Goal: Information Seeking & Learning: Learn about a topic

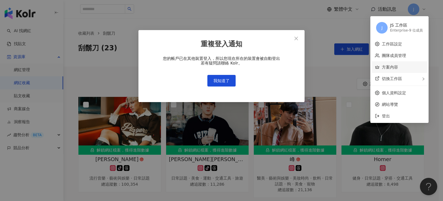
click at [223, 79] on span "我知道了" at bounding box center [222, 80] width 16 height 5
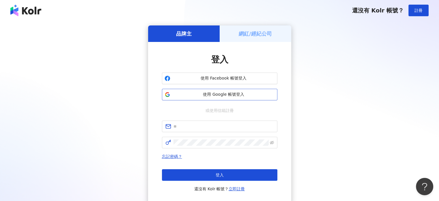
click at [232, 93] on span "使用 Google 帳號登入" at bounding box center [224, 94] width 102 height 6
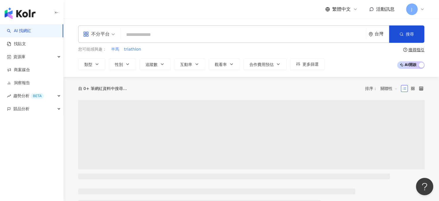
click at [416, 10] on span "J" at bounding box center [412, 9] width 12 height 12
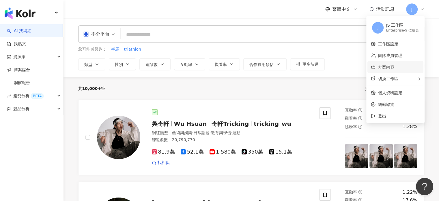
click at [392, 66] on link "方案內容" at bounding box center [386, 67] width 16 height 5
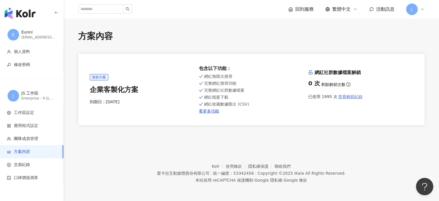
click at [344, 97] on span "查看解鎖紀錄" at bounding box center [350, 96] width 24 height 5
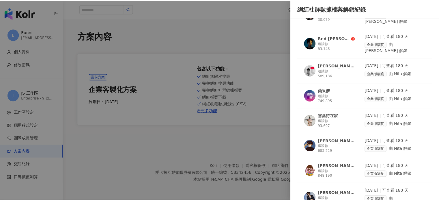
scroll to position [404, 0]
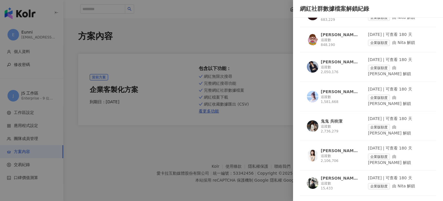
click at [223, 98] on div at bounding box center [221, 100] width 443 height 201
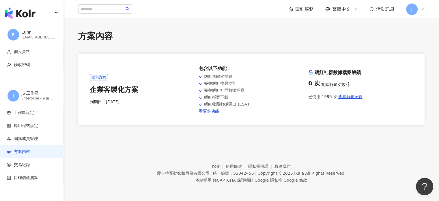
click at [20, 15] on img "button" at bounding box center [20, 14] width 31 height 12
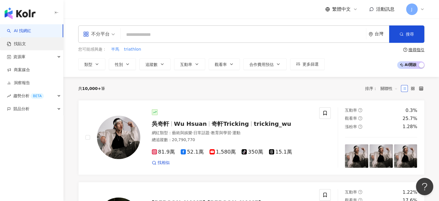
click at [25, 47] on link "找貼文" at bounding box center [16, 44] width 19 height 6
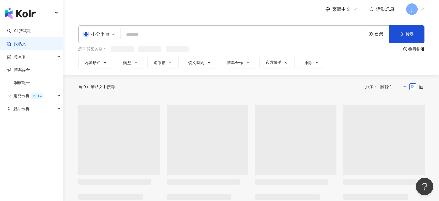
click at [142, 31] on input "search" at bounding box center [243, 34] width 241 height 12
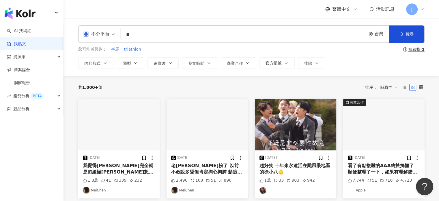
type input "**"
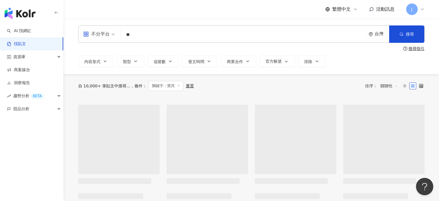
click at [388, 86] on span "關聯性" at bounding box center [388, 85] width 17 height 9
click at [387, 147] on div "發文時間" at bounding box center [390, 146] width 16 height 6
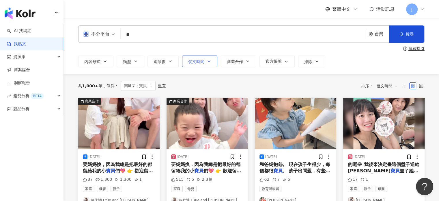
click at [189, 60] on span "發文時間" at bounding box center [196, 61] width 16 height 5
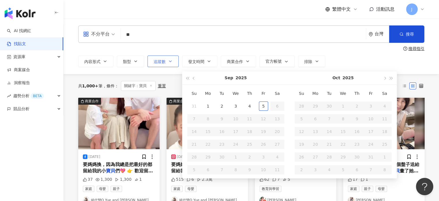
click at [158, 60] on span "追蹤數" at bounding box center [160, 61] width 12 height 5
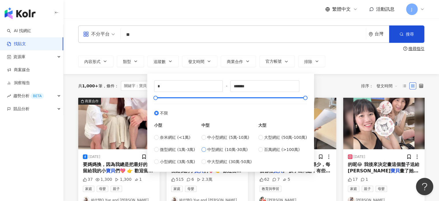
click at [230, 147] on span "中型網紅 (10萬-30萬)" at bounding box center [227, 149] width 40 height 6
type input "******"
click at [352, 74] on div "共 1,000+ 筆 條件 ： 關鍵字：寶貝 重置 排序： 發文時間" at bounding box center [251, 86] width 346 height 24
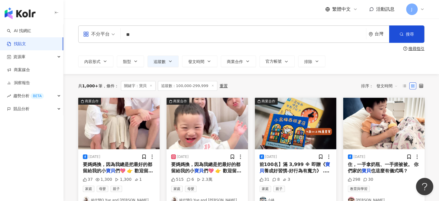
scroll to position [58, 0]
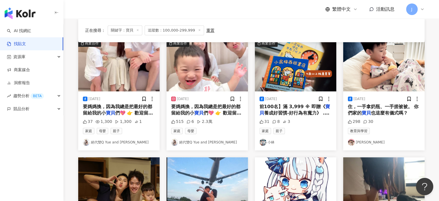
click at [390, 107] on span "住，一手拿奶瓶、一手搓被被。 你們家的" at bounding box center [383, 110] width 71 height 12
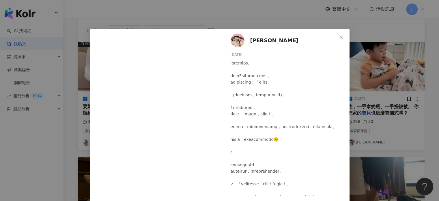
click at [399, 129] on div "[PERSON_NAME] [DATE] 298 30 查看原始貼文" at bounding box center [219, 100] width 439 height 201
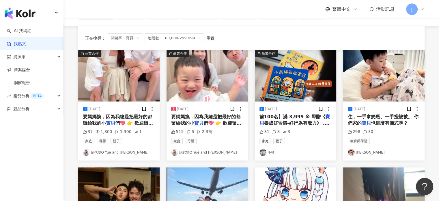
scroll to position [0, 0]
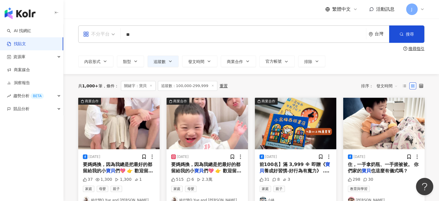
click at [99, 38] on div "不分平台" at bounding box center [96, 33] width 27 height 9
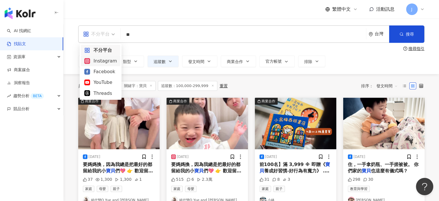
click at [106, 60] on div "Instagram" at bounding box center [100, 60] width 33 height 7
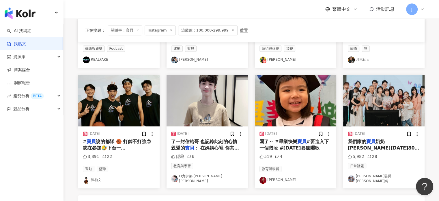
scroll to position [260, 0]
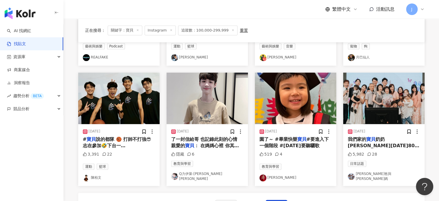
click at [284, 140] on span "園了～ #畢業快樂" at bounding box center [278, 138] width 38 height 5
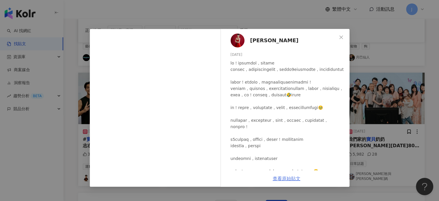
click at [287, 180] on link "查看原始貼文" at bounding box center [287, 177] width 28 height 5
click at [385, 91] on div "[PERSON_NAME][DATE] 519 4 查看原始貼文" at bounding box center [219, 100] width 439 height 201
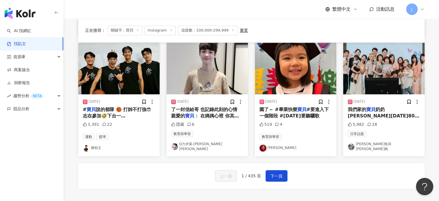
scroll to position [317, 0]
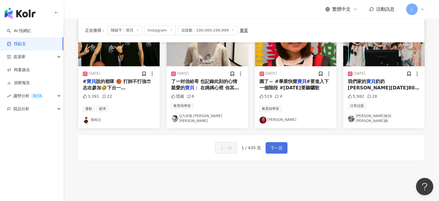
click at [270, 145] on span "下一頁" at bounding box center [276, 147] width 12 height 7
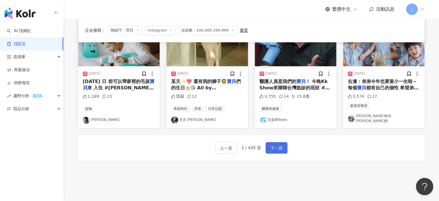
click at [273, 145] on span "下一頁" at bounding box center [276, 147] width 12 height 7
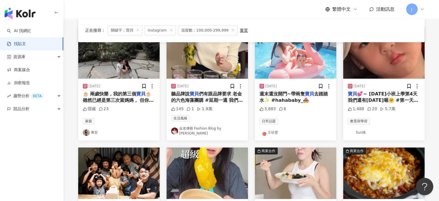
scroll to position [58, 0]
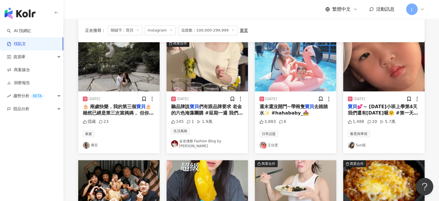
click at [298, 111] on span "去踏踏水✨ #hahababy_💑" at bounding box center [293, 110] width 68 height 12
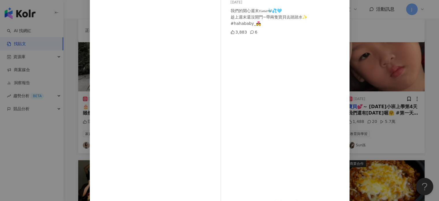
scroll to position [69, 0]
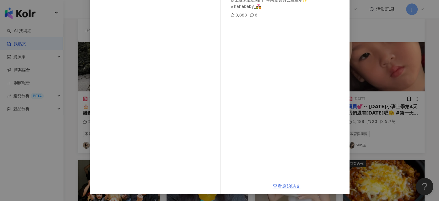
click at [282, 186] on link "查看原始貼文" at bounding box center [287, 185] width 28 height 5
click at [386, 138] on div "[PERSON_NAME][DATE] 我們的開心週末𝓽𝓲𝓶𝓮🐳💦🩵 趁上週末還沒開門~帶兩隻寶貝去踏踏水✨ #hahababy_💑 3,883 6 查看原始…" at bounding box center [219, 100] width 439 height 201
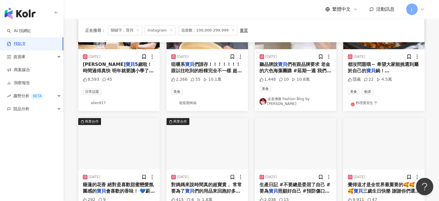
scroll to position [173, 0]
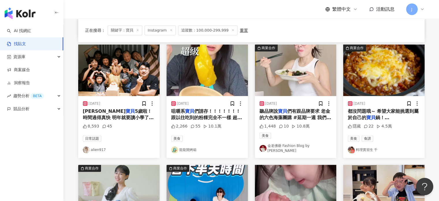
click at [128, 112] on span "5歲啦！ 時間過得真快 明年就要讀小學了🥹 小女孩一夕之間就長大了… 今年指定要當貝兒公主 還自備禮服來日本慶生 差點一整天出門都穿這件😮‍💨 好險最後還是被…" at bounding box center [119, 130] width 72 height 44
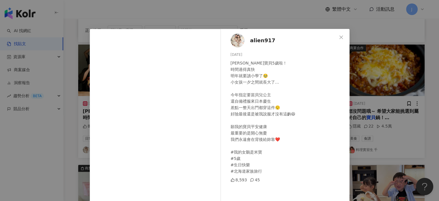
scroll to position [26, 0]
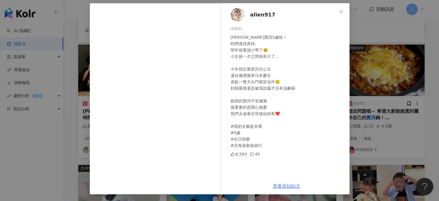
click at [286, 186] on link "查看原始貼文" at bounding box center [287, 185] width 28 height 5
click at [395, 120] on div "alien917 [DATE] [PERSON_NAME]5歲啦！ 時間過得真快 明年就要讀小學了🥹 小女孩一夕之間就長大了… 今年指定要當貝兒公主 還自備禮…" at bounding box center [219, 100] width 439 height 201
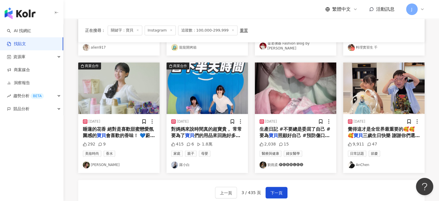
scroll to position [317, 0]
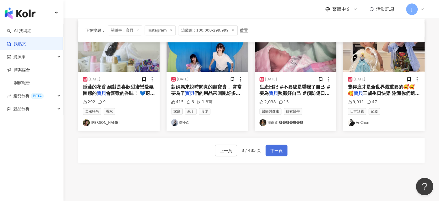
click at [275, 144] on button "下一頁" at bounding box center [277, 150] width 22 height 12
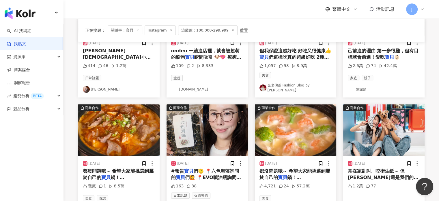
scroll to position [58, 0]
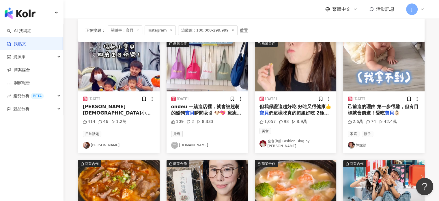
click at [121, 117] on span "四歲生日快樂🥰" at bounding box center [103, 119] width 33 height 5
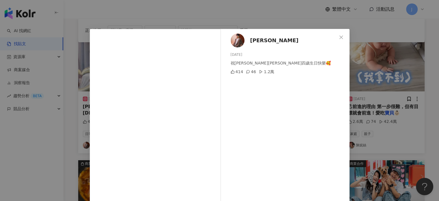
scroll to position [59, 0]
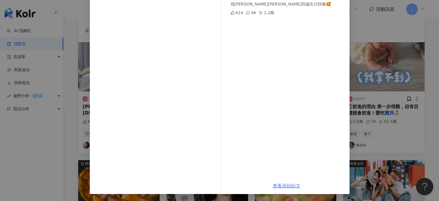
click at [281, 185] on link "查看原始貼文" at bounding box center [287, 185] width 28 height 5
click at [382, 113] on div "[PERSON_NAME] [DATE] 祝[PERSON_NAME]小寶貝四歲生日快樂🥰 414 46 1.2萬 查看原始貼文" at bounding box center [219, 100] width 439 height 201
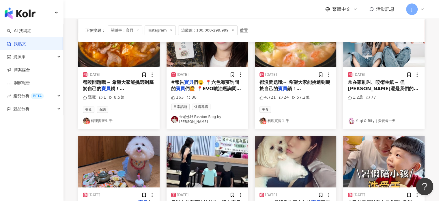
scroll to position [289, 0]
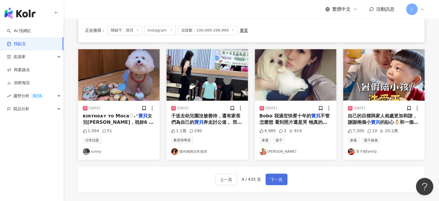
click at [280, 173] on button "下一頁" at bounding box center [277, 179] width 22 height 12
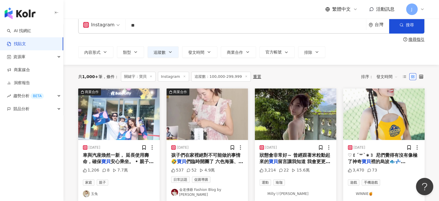
scroll to position [0, 0]
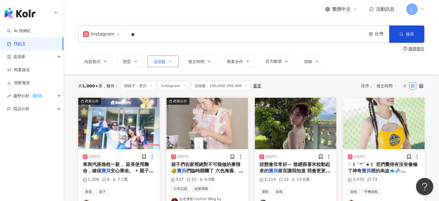
click at [168, 62] on icon "button" at bounding box center [170, 61] width 5 height 5
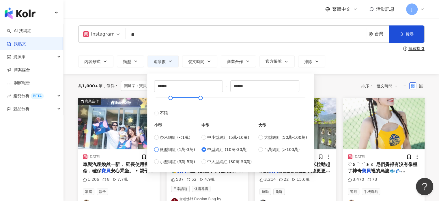
click at [180, 149] on span "微型網紅 (1萬-3萬)" at bounding box center [177, 149] width 35 height 6
type input "*****"
click at [342, 82] on div "共 1,000+ 筆 條件 ： 關鍵字：寶貝 Instagram 追蹤數：100,000-299,999 重置 排序： 發文時間" at bounding box center [251, 86] width 346 height 10
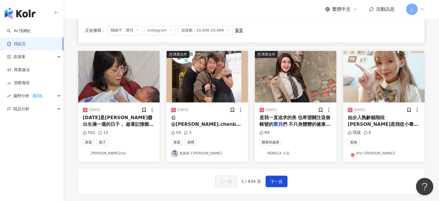
scroll to position [346, 0]
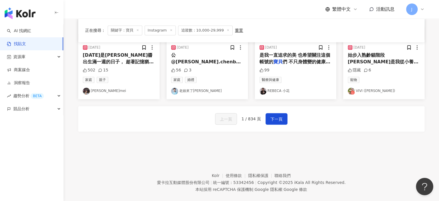
click at [268, 122] on div "上一頁 1 / 834 頁 下一頁" at bounding box center [251, 118] width 346 height 25
click at [274, 117] on span "下一頁" at bounding box center [276, 118] width 12 height 7
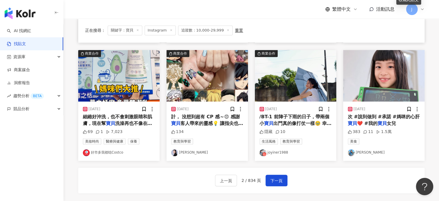
scroll to position [289, 0]
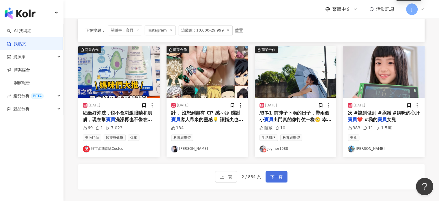
click at [279, 173] on span "下一頁" at bounding box center [276, 176] width 12 height 7
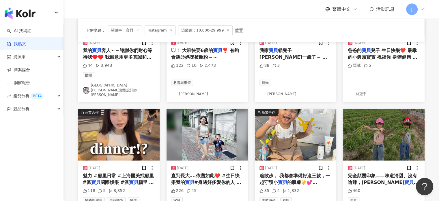
scroll to position [352, 0]
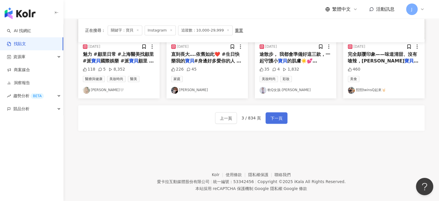
click at [276, 115] on span "下一頁" at bounding box center [276, 118] width 12 height 7
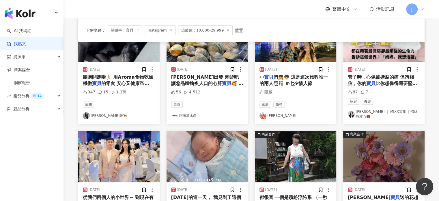
scroll to position [289, 0]
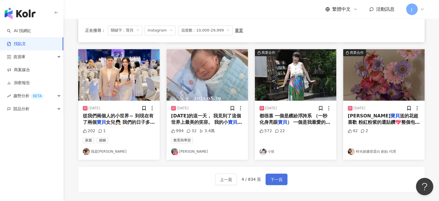
click at [281, 177] on button "下一頁" at bounding box center [277, 179] width 22 height 12
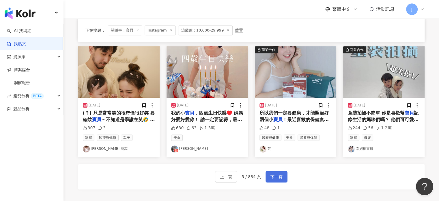
click at [274, 178] on span "下一頁" at bounding box center [276, 176] width 12 height 7
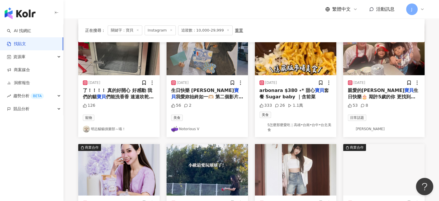
scroll to position [144, 0]
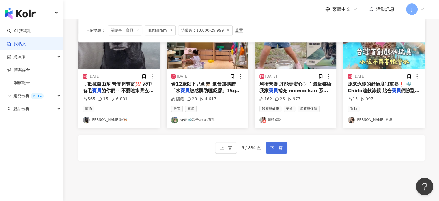
click at [268, 148] on button "下一頁" at bounding box center [277, 148] width 22 height 12
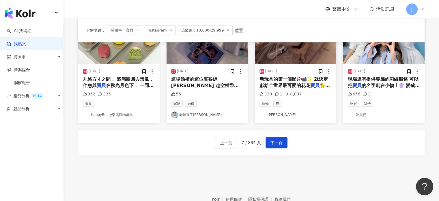
scroll to position [315, 0]
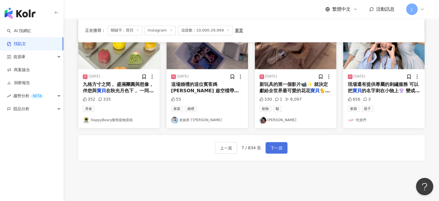
click at [274, 147] on span "下一頁" at bounding box center [276, 147] width 12 height 7
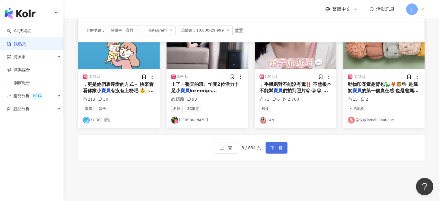
click at [266, 142] on button "下一頁" at bounding box center [277, 148] width 22 height 12
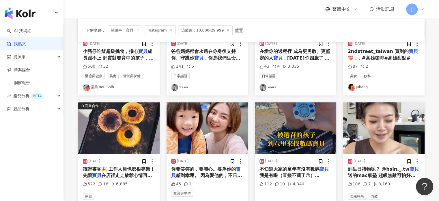
scroll to position [289, 0]
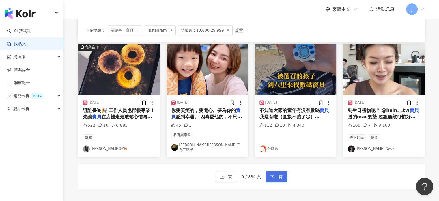
click at [276, 173] on span "下一頁" at bounding box center [276, 176] width 12 height 7
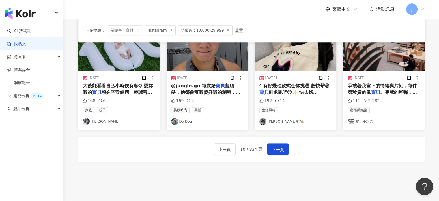
scroll to position [346, 0]
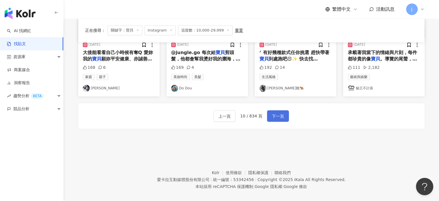
click at [277, 118] on span "下一頁" at bounding box center [278, 116] width 12 height 7
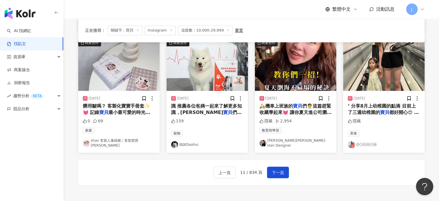
scroll to position [289, 0]
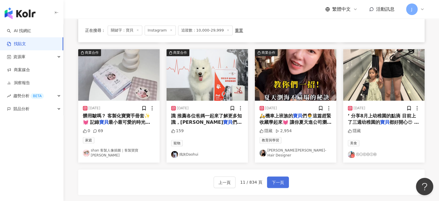
click at [278, 179] on span "下一頁" at bounding box center [278, 182] width 12 height 7
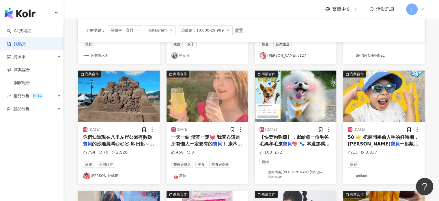
scroll to position [346, 0]
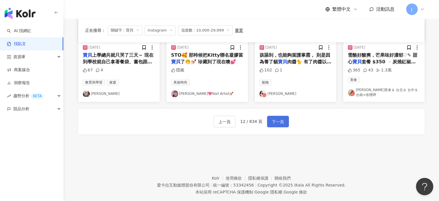
click at [282, 121] on span "下一頁" at bounding box center [278, 121] width 12 height 7
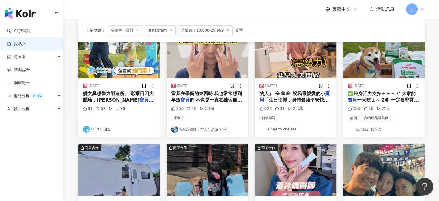
scroll to position [144, 0]
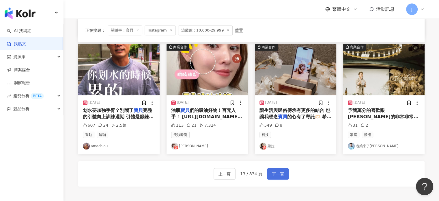
click at [276, 172] on span "下一頁" at bounding box center [278, 173] width 12 height 7
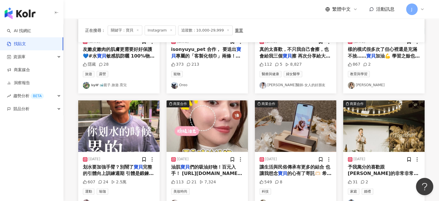
scroll to position [289, 0]
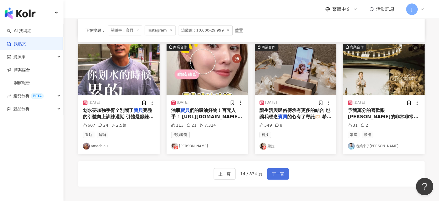
click at [276, 174] on span "下一頁" at bounding box center [278, 173] width 12 height 7
click at [278, 172] on span "下一頁" at bounding box center [278, 173] width 12 height 7
click at [272, 172] on span "下一頁" at bounding box center [278, 173] width 12 height 7
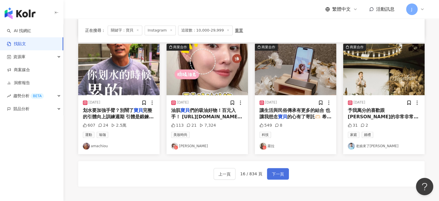
click at [272, 172] on span "下一頁" at bounding box center [278, 173] width 12 height 7
click at [273, 173] on span "下一頁" at bounding box center [278, 173] width 12 height 7
click at [274, 173] on span "下一頁" at bounding box center [278, 173] width 12 height 7
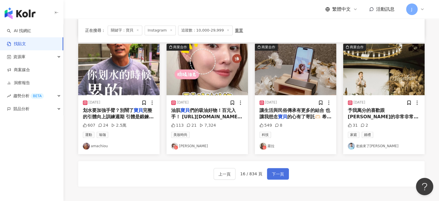
click at [274, 173] on span "下一頁" at bounding box center [278, 173] width 12 height 7
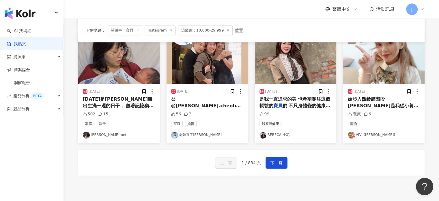
scroll to position [352, 0]
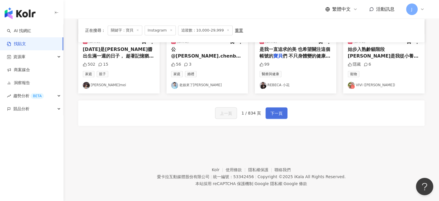
click at [272, 111] on span "下一頁" at bounding box center [276, 113] width 12 height 7
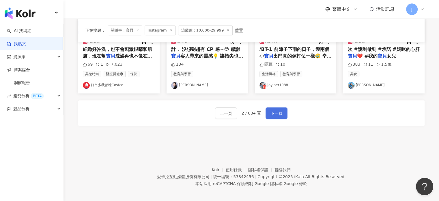
click at [281, 111] on span "下一頁" at bounding box center [276, 113] width 12 height 7
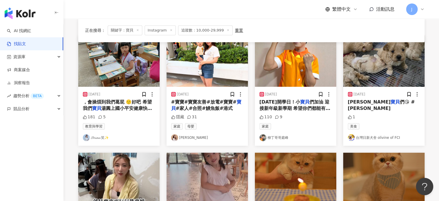
scroll to position [0, 0]
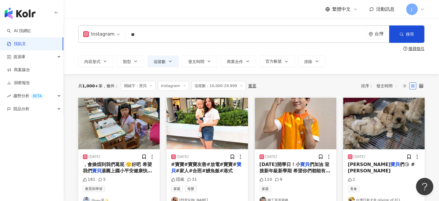
click at [140, 36] on input "**" at bounding box center [246, 34] width 236 height 12
type input "*"
type input "**"
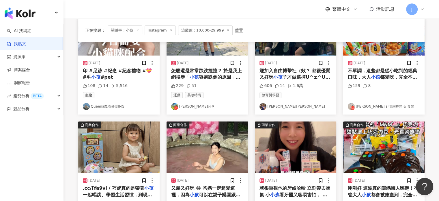
scroll to position [289, 0]
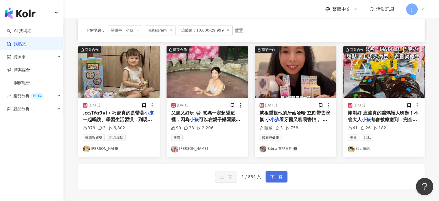
click at [274, 173] on span "下一頁" at bounding box center [276, 176] width 12 height 7
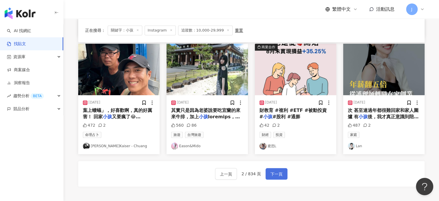
click at [278, 174] on span "下一頁" at bounding box center [276, 173] width 12 height 7
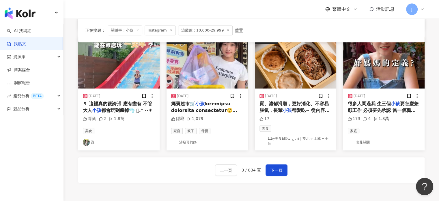
scroll to position [346, 0]
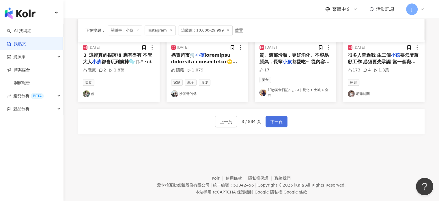
click at [278, 118] on span "下一頁" at bounding box center [276, 121] width 12 height 7
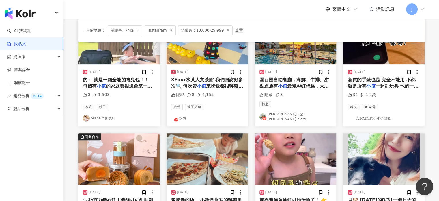
scroll to position [291, 0]
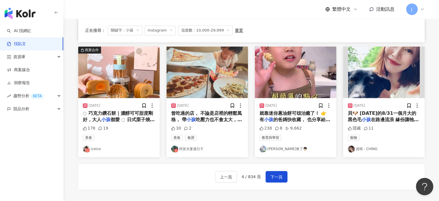
click at [298, 117] on span "的爸媽快收藏， 也分享給需要放學點心" at bounding box center [294, 123] width 71 height 12
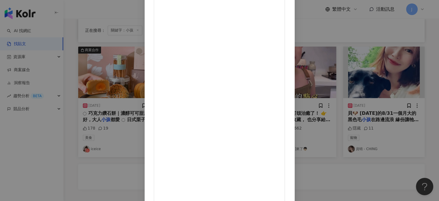
scroll to position [59, 0]
click at [420, 158] on div "Kid恩來了👦🏻 2025/9/1 📚 開學第一天！ 恩哥下課點心自己動手做～ 一直喊熱，說「穿圍兜兜就好」 結果直接變身小鮮肉廚師啦😍 🍴 點心做法超簡單 …" at bounding box center [219, 100] width 439 height 201
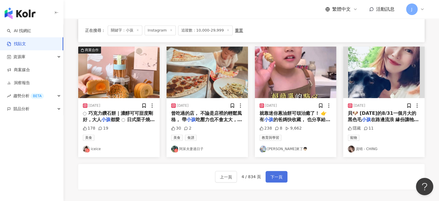
click at [282, 175] on button "下一頁" at bounding box center [277, 177] width 22 height 12
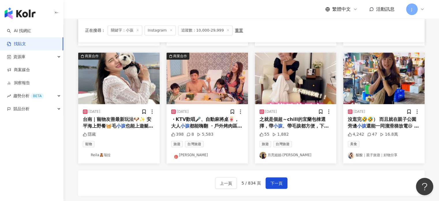
scroll to position [317, 0]
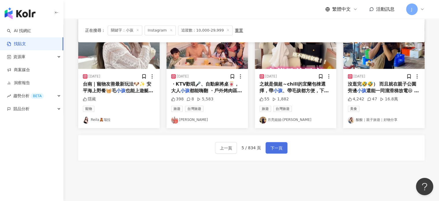
click at [280, 146] on span "下一頁" at bounding box center [276, 147] width 12 height 7
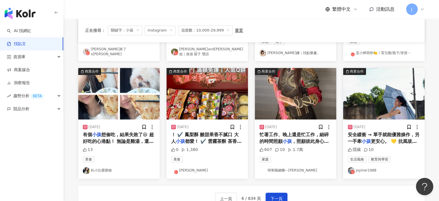
scroll to position [346, 0]
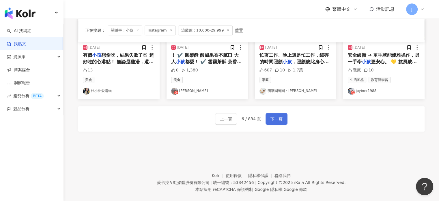
click at [272, 120] on button "下一頁" at bounding box center [277, 119] width 22 height 12
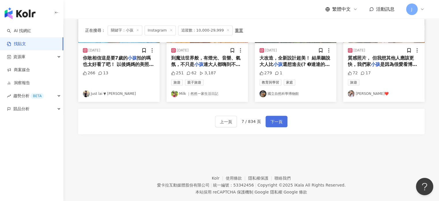
click at [283, 115] on button "下一頁" at bounding box center [277, 121] width 22 height 12
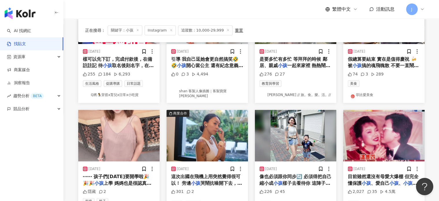
scroll to position [29, 0]
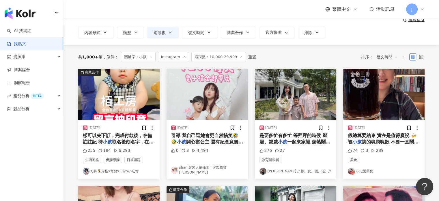
click at [211, 139] on span "開心當公主 還有紀念意義 荷包也沒哭" at bounding box center [207, 145] width 72 height 12
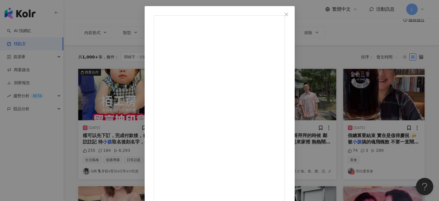
scroll to position [52, 0]
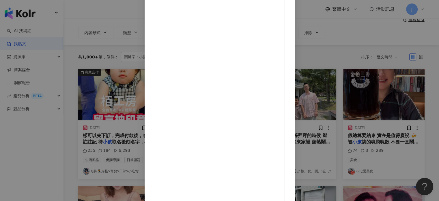
click at [403, 136] on div "shan 客製人像插圖｜客製寶寶周邊 2025/9/1 從一歲拍到四歲 原本今年想放棄 但有人每天問什麼時候要拍公主👑💘 剛好發現一家自助式寫真 還只要120…" at bounding box center [219, 100] width 439 height 201
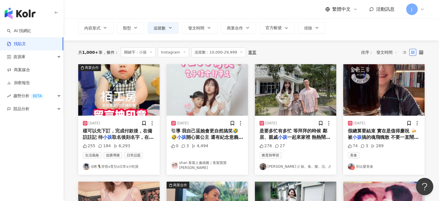
scroll to position [173, 0]
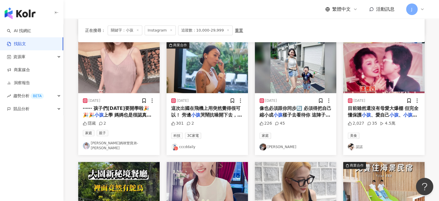
click at [215, 113] on span "哭鬧抗噪開下去，降低至少50%的噪音" at bounding box center [206, 118] width 71 height 12
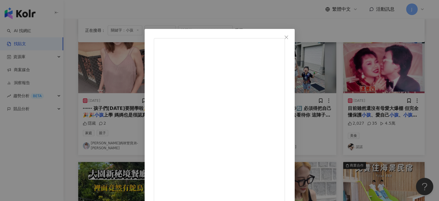
scroll to position [69, 0]
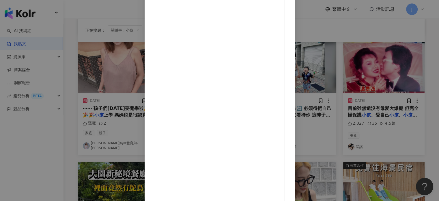
click at [400, 145] on div "cccddaily 2025/8/31 / 剛好前陣子耳機右耳壞了，想說那可以來試試Sudio💓 我選的是Sudio E3，很喜歡他杏色霧面的質感 平常在家用…" at bounding box center [219, 100] width 439 height 201
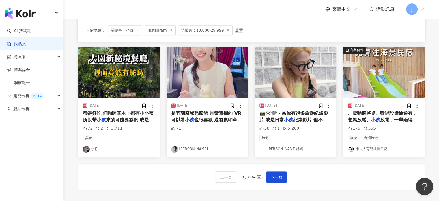
scroll to position [289, 0]
click at [277, 173] on span "下一頁" at bounding box center [276, 176] width 12 height 7
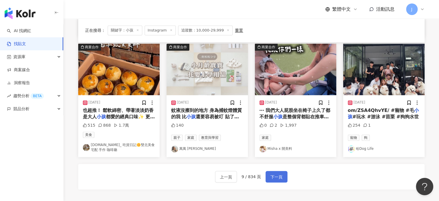
click at [279, 176] on span "下一頁" at bounding box center [276, 176] width 12 height 7
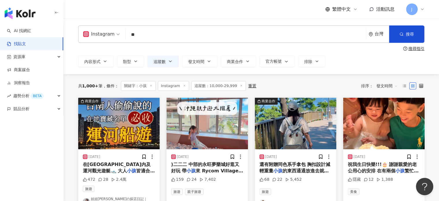
scroll to position [58, 0]
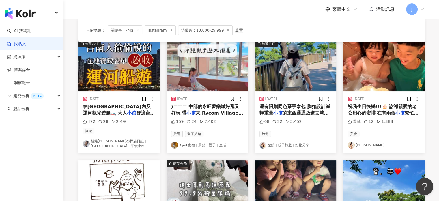
click at [388, 108] on span "祝我生日快樂!!!🎂 謝謝親愛的老公用心的安排 在有兩個" at bounding box center [382, 110] width 69 height 12
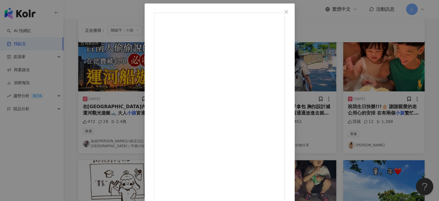
scroll to position [52, 0]
click at [354, 94] on div "李小倢 Miss Jeny 2025/8/30 祝我生日快樂!!!🎂 謝謝親愛的老公用心的安排 在有兩個小孩繁忙的生活中 還能給足了我儀式感❤️ 在墾丁能準備…" at bounding box center [219, 100] width 439 height 201
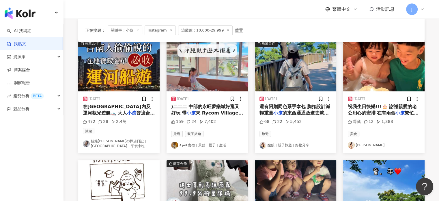
click at [285, 113] on span "的東西通通放進去就對了😆 🔸吃" at bounding box center [293, 116] width 69 height 12
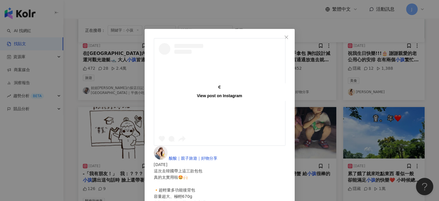
scroll to position [173, 0]
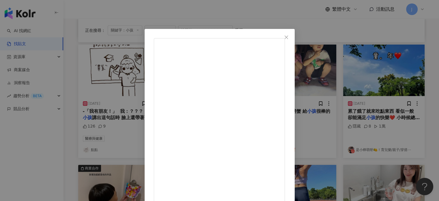
click at [360, 114] on div "酸酸｜親子旅遊｜好物分享 2025/8/31 68 22 5,452 查看原始貼文" at bounding box center [219, 100] width 439 height 201
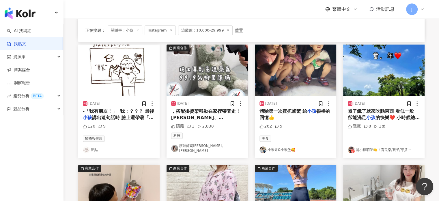
scroll to position [260, 0]
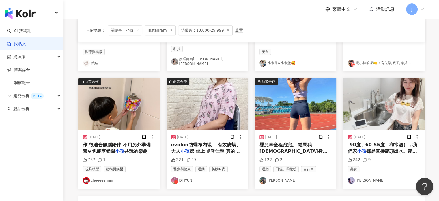
click at [222, 148] on span "都 坐上 #脊佳墊 真的會很有感‼" at bounding box center [205, 154] width 69 height 12
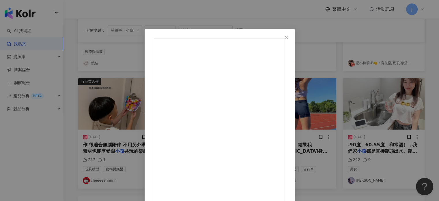
click at [8, 123] on div "DI JYUN 2025/8/30 - ❤️極佳的一體式美姿減壓坐墊 #脊佳墊 🪑 . 長使用3C用品的絕對跟我一樣超有感‼️‼️‼️ 腰背長久維持同樣姿勢，…" at bounding box center [219, 100] width 439 height 201
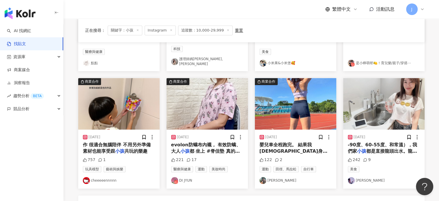
click at [124, 148] on span "共玩的樂趣" at bounding box center [135, 150] width 23 height 5
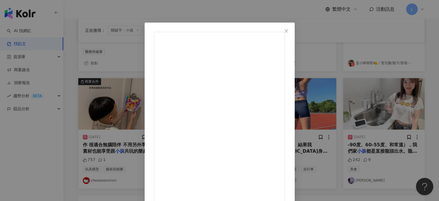
scroll to position [0, 0]
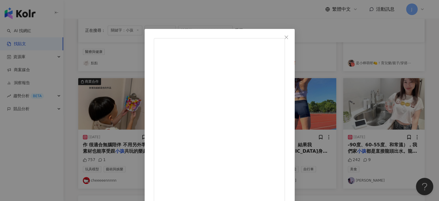
click at [382, 140] on div "cheeeeennnnn 2025/8/30 我們家有很多五感素材、拼圖、黏土跟桌遊類型的玩具 能陪他邊學邊做邊玩 消磨在家的時間 這次團購的澳洲My cre…" at bounding box center [219, 100] width 439 height 201
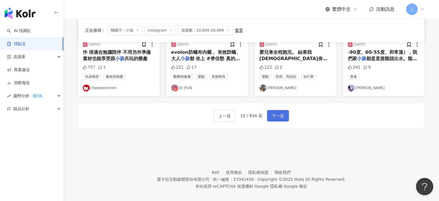
click at [274, 112] on span "下一頁" at bounding box center [278, 115] width 12 height 7
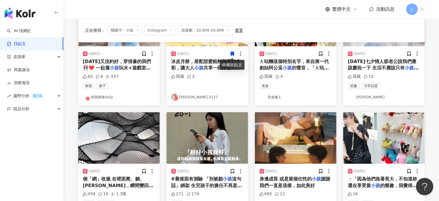
scroll to position [144, 0]
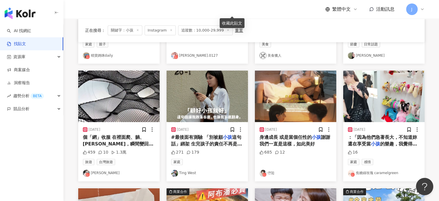
click at [212, 139] on span "#最後面有測驗 「別被顧" at bounding box center [197, 136] width 52 height 5
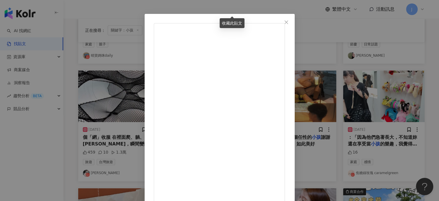
scroll to position [29, 0]
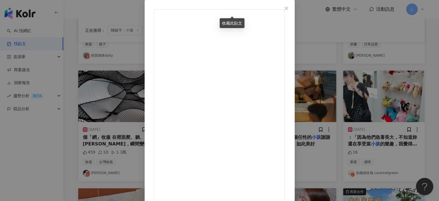
click at [419, 139] on div "Ting West 2025/8/30 #最後面有測驗 「別被顧小孩這句話」綁架 生完孩子的責任不再是女生的義務 更是男生應該一起分擔的責任 有膽不戴套，就要…" at bounding box center [219, 100] width 439 height 201
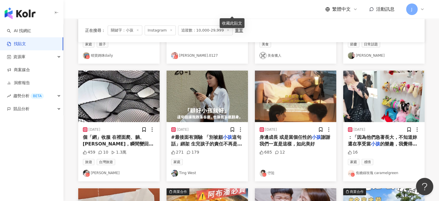
scroll to position [317, 0]
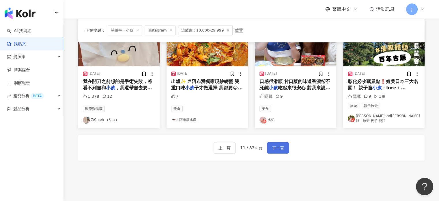
click at [280, 144] on span "下一頁" at bounding box center [278, 147] width 12 height 7
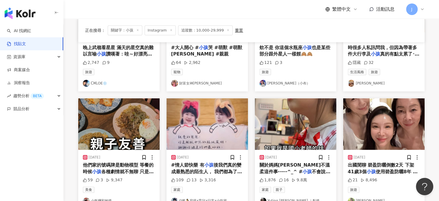
scroll to position [144, 0]
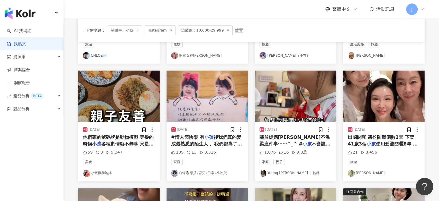
click at [296, 141] on span "不會說謊 #誠實的孩子 #誠實果實 #雙寶日常 #黏媞姐妹花👧🏻👶🏻 #搞笑影片 #黏黏 #黏媽 #育兒 #我是黏媽" at bounding box center [294, 153] width 71 height 25
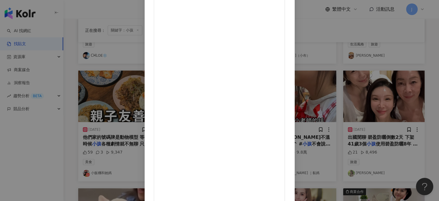
scroll to position [59, 0]
click at [405, 113] on div "Yuting Lin ｜黏媽 2025/8/29 關於媽媽溫不溫柔這件事⋯⋯^_^ #小孩不會說謊 #誠實的孩子 #誠實果實 #雙寶日常 #黏媞姐妹花👧🏻👶🏻…" at bounding box center [219, 100] width 439 height 201
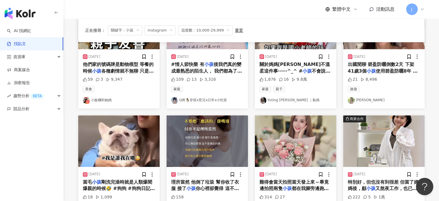
scroll to position [289, 0]
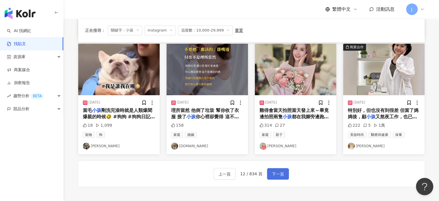
click at [268, 177] on button "下一頁" at bounding box center [278, 174] width 22 height 12
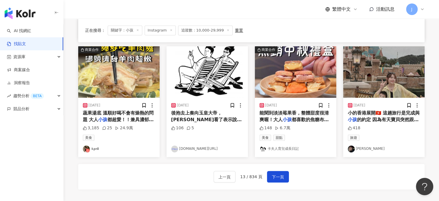
click at [392, 117] on span "的約定 因為有天寶貝突然跟我說： 媽" at bounding box center [383, 123] width 71 height 12
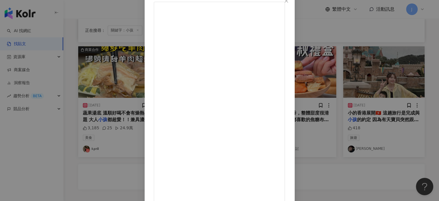
scroll to position [69, 0]
click at [432, 131] on div "Chang Carolin 2025/8/29 418 查看原始貼文" at bounding box center [219, 100] width 439 height 201
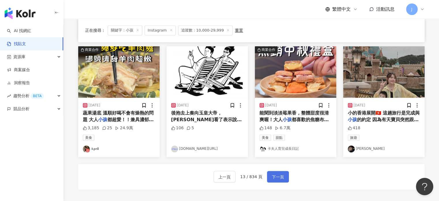
click at [276, 178] on button "下一頁" at bounding box center [278, 177] width 22 height 12
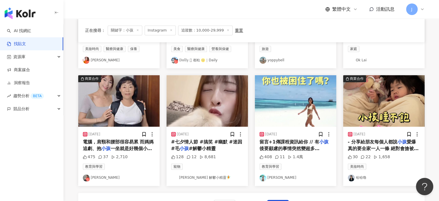
scroll to position [317, 0]
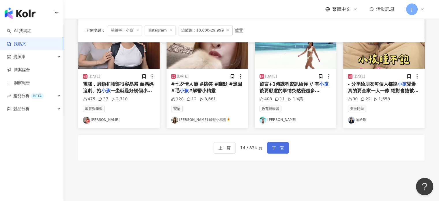
click at [283, 149] on button "下一頁" at bounding box center [278, 148] width 22 height 12
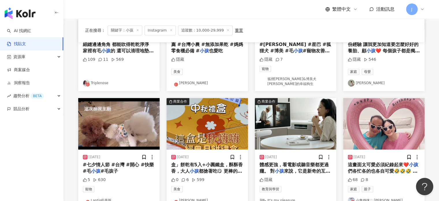
scroll to position [289, 0]
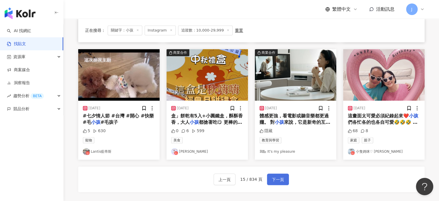
click at [279, 176] on span "下一頁" at bounding box center [278, 179] width 12 height 7
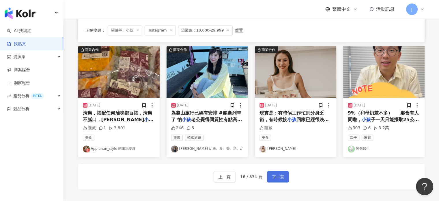
click at [283, 177] on button "下一頁" at bounding box center [278, 177] width 22 height 12
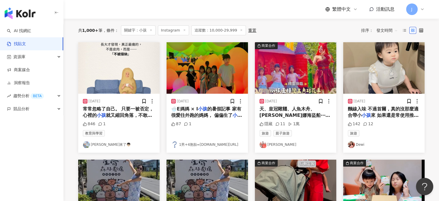
scroll to position [58, 0]
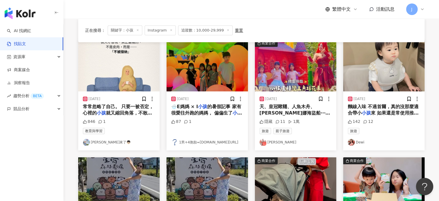
click at [395, 113] on span "來 如果還是常使用推車的階段，真心會" at bounding box center [383, 116] width 71 height 12
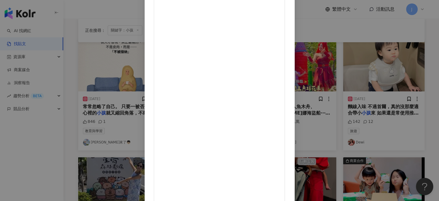
click at [414, 121] on div "Dewi 2025/8/28 142 12 查看原始貼文" at bounding box center [219, 100] width 439 height 201
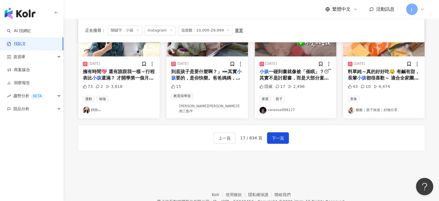
scroll to position [317, 0]
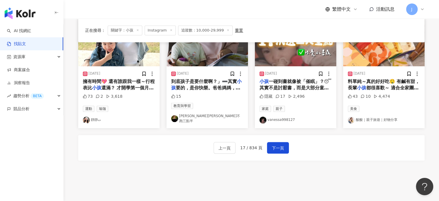
click at [289, 145] on div "上一頁 17 / 834 頁 下一頁" at bounding box center [251, 147] width 346 height 25
click at [273, 145] on span "下一頁" at bounding box center [278, 147] width 12 height 7
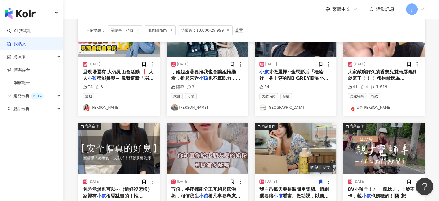
scroll to position [276, 0]
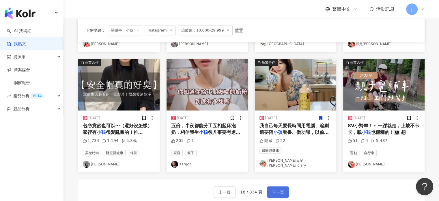
click at [282, 188] on span "下一頁" at bounding box center [278, 191] width 12 height 7
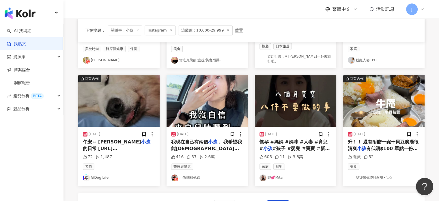
scroll to position [289, 0]
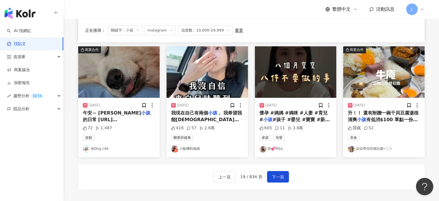
click at [200, 115] on span "， 我希望我能教會他們愛自己、相信自己。" at bounding box center [206, 119] width 71 height 18
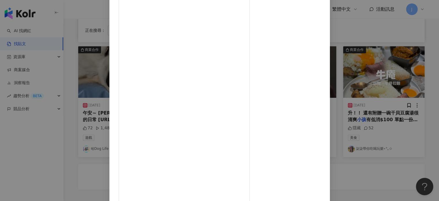
scroll to position [59, 0]
click at [396, 134] on div "小飯糰和她媽 2025/8/28 語言的影響很深又久遠，會主宰著一個人的自卑。 這些事情過了好多年，我一直告訴自己，過去那些人只是不會聊天、不善表達，只是謙虛…" at bounding box center [219, 100] width 439 height 201
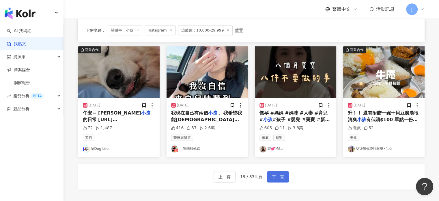
click at [285, 174] on button "下一頁" at bounding box center [278, 177] width 22 height 12
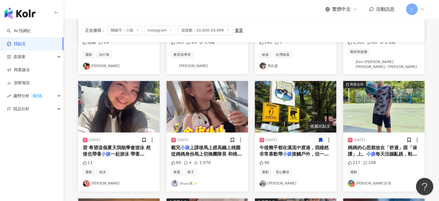
scroll to position [173, 0]
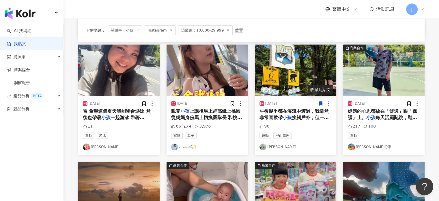
click at [224, 113] on span "上課後馬上趕高鐵上桃園 從媽媽身份馬上切換團隊長 和桃園、北部的婕妹第一次見面 卻一點也不陌生 就像早就認識的姊妹 線下吃飯培訓的過程中 我們不只是交流知識 …" at bounding box center [207, 149] width 72 height 83
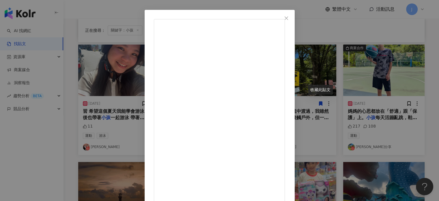
scroll to position [58, 0]
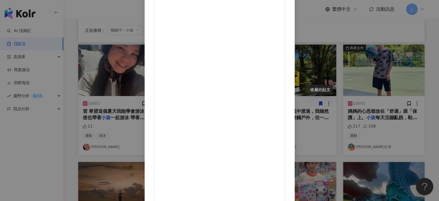
click at [374, 112] on div "𝓢𝓱𝓲𝓪𝓾 笑✨ 2025/8/28 載完小孩上課後馬上趕高鐵上桃園 從媽媽身份馬上切換團隊長 和桃園、北部的婕妹第一次見面 卻一點也不陌生 就像早就認識的姊…" at bounding box center [219, 100] width 439 height 201
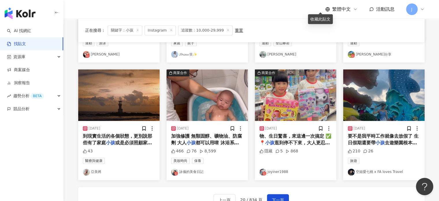
scroll to position [352, 0]
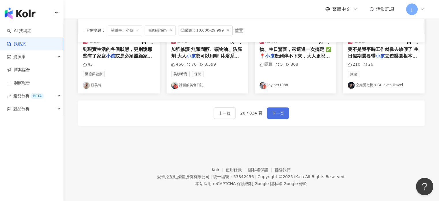
click at [279, 110] on span "下一頁" at bounding box center [278, 113] width 12 height 7
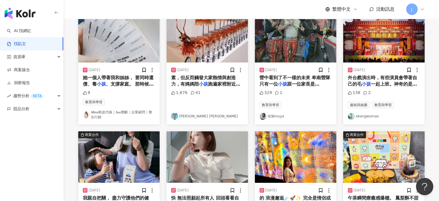
scroll to position [144, 0]
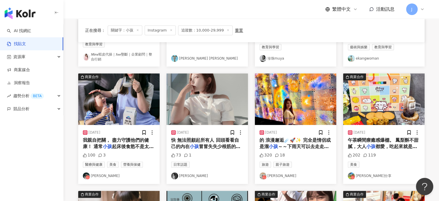
click at [133, 143] on span "起床後食慾不是太好， 我最常準備的就" at bounding box center [118, 149] width 71 height 12
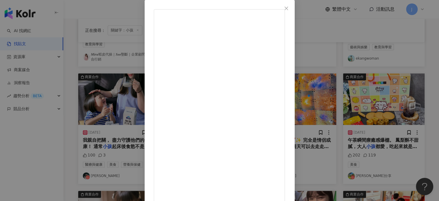
scroll to position [67, 0]
click at [405, 157] on div "Katy Ohana 2025/8/27 100 3 查看原始貼文" at bounding box center [219, 100] width 439 height 201
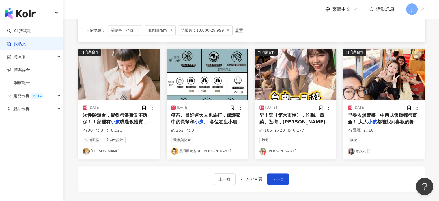
scroll to position [289, 0]
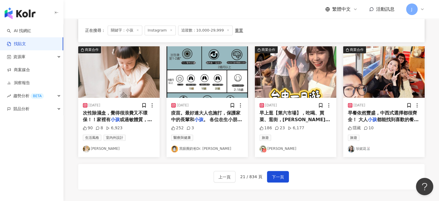
click at [401, 121] on span "都能找到喜歡的餐點🍞 開啟美好的一" at bounding box center [383, 123] width 71 height 12
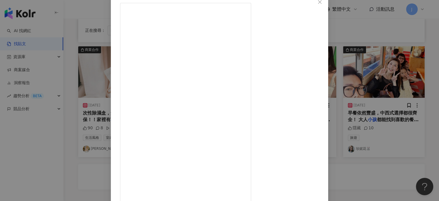
scroll to position [62, 0]
click at [414, 117] on div "珍妮花🐰 2025/8/27 隱藏 10 查看原始貼文" at bounding box center [219, 100] width 439 height 201
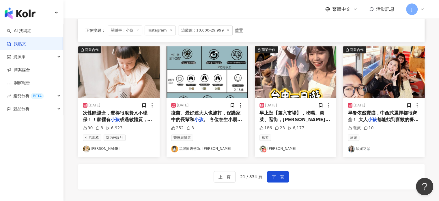
click at [285, 183] on div "上一頁 21 / 834 頁 下一頁" at bounding box center [251, 176] width 346 height 25
click at [278, 177] on span "下一頁" at bounding box center [278, 176] width 12 height 7
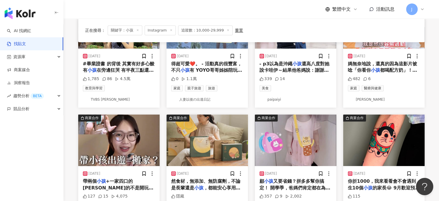
scroll to position [289, 0]
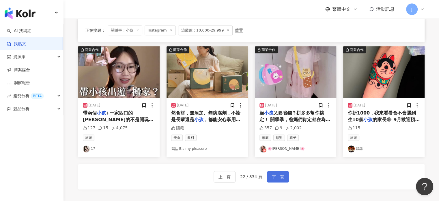
click at [278, 173] on span "下一頁" at bounding box center [278, 176] width 12 height 7
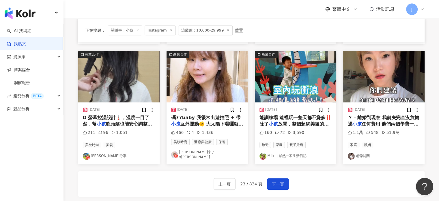
scroll to position [317, 0]
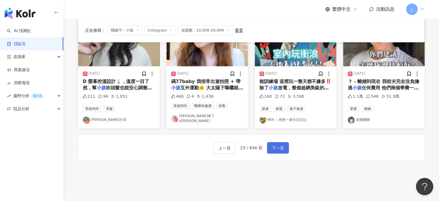
click at [275, 146] on span "下一頁" at bounding box center [278, 147] width 12 height 7
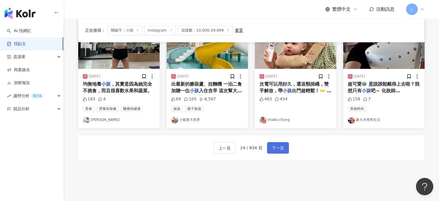
click at [274, 144] on span "下一頁" at bounding box center [278, 147] width 12 height 7
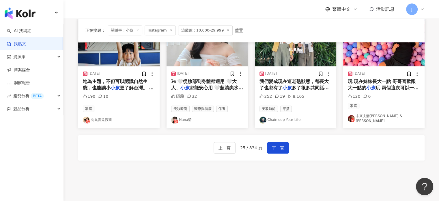
click at [137, 85] on span "更了解台灣。 由金鐘獎兒童節目導演執" at bounding box center [118, 91] width 71 height 12
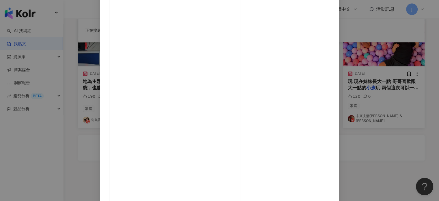
scroll to position [69, 0]
click at [412, 159] on div "丸丸育兒假期 2025/8/26 190 10 查看原始貼文" at bounding box center [219, 100] width 439 height 201
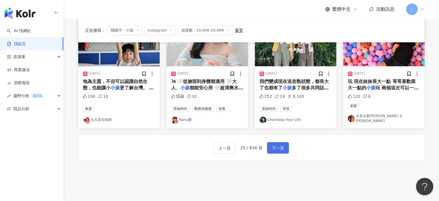
click at [276, 146] on span "下一頁" at bounding box center [278, 147] width 12 height 7
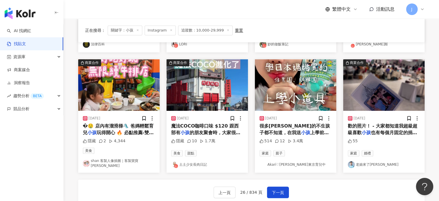
scroll to position [289, 0]
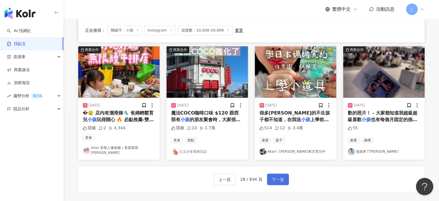
click at [277, 176] on span "下一頁" at bounding box center [278, 179] width 12 height 7
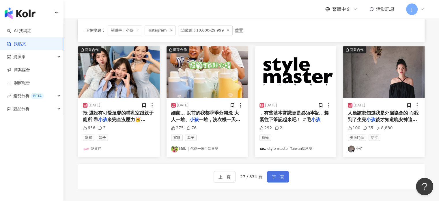
click at [271, 171] on button "下一頁" at bounding box center [278, 177] width 22 height 12
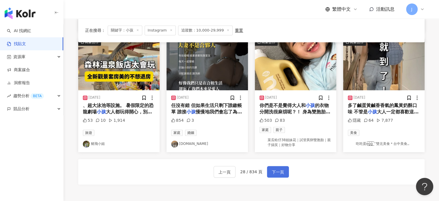
scroll to position [291, 0]
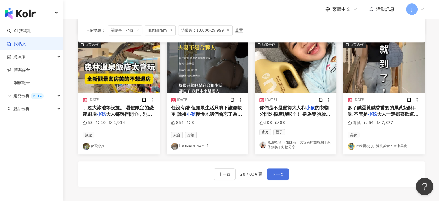
click at [284, 176] on button "下一頁" at bounding box center [278, 174] width 22 height 12
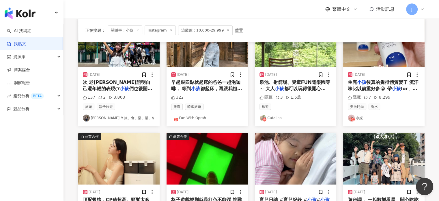
scroll to position [289, 0]
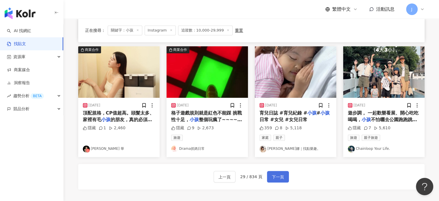
click at [267, 172] on button "下一頁" at bounding box center [278, 177] width 22 height 12
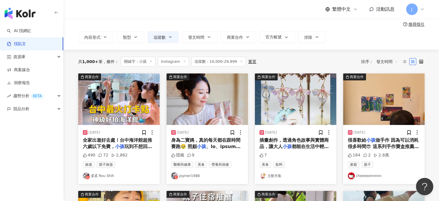
scroll to position [58, 0]
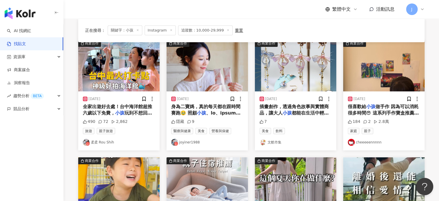
click at [214, 113] on span at bounding box center [206, 180] width 71 height 141
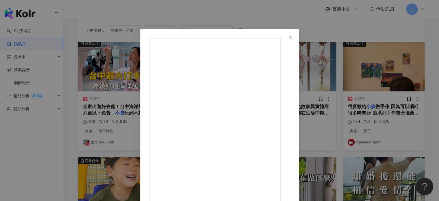
scroll to position [62, 0]
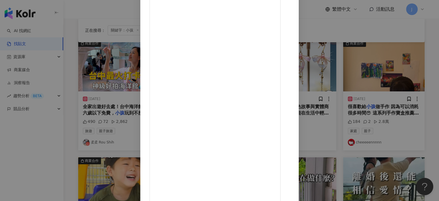
click at [414, 124] on div "joyiner1988 2025/8/25 隱藏 9 查看原始貼文" at bounding box center [219, 100] width 439 height 201
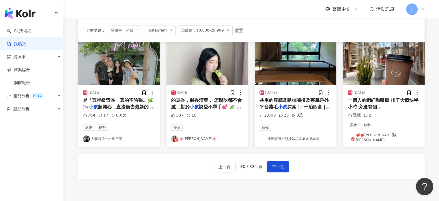
scroll to position [289, 0]
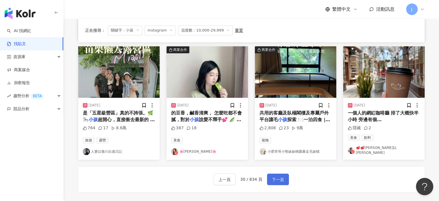
click at [277, 176] on span "下一頁" at bounding box center [278, 179] width 12 height 7
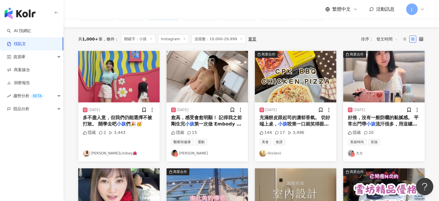
scroll to position [0, 0]
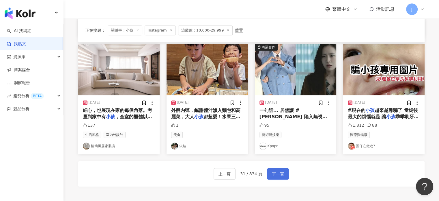
click at [276, 173] on span "下一頁" at bounding box center [278, 173] width 12 height 7
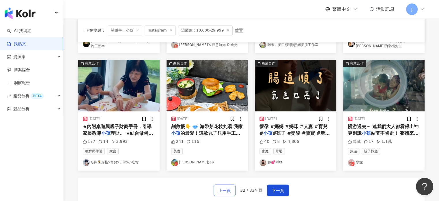
scroll to position [289, 0]
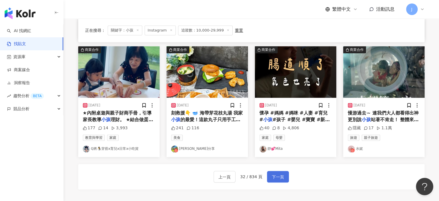
click at [282, 173] on span "下一頁" at bounding box center [278, 176] width 12 height 7
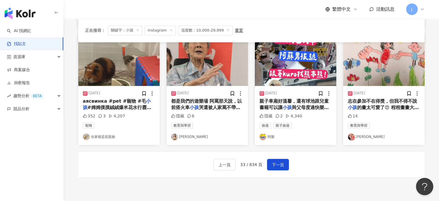
scroll to position [352, 0]
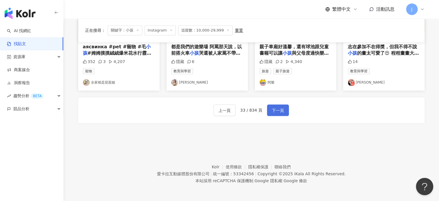
click at [277, 109] on span "下一頁" at bounding box center [278, 110] width 12 height 7
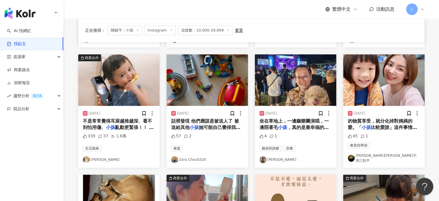
scroll to position [150, 0]
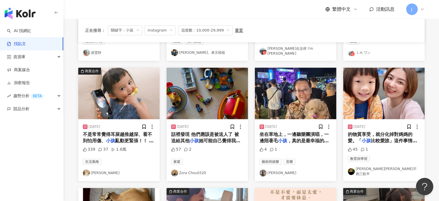
click at [139, 133] on span "不是常常覺得耳屎越推越深、看不到怕用傷、" at bounding box center [117, 137] width 69 height 12
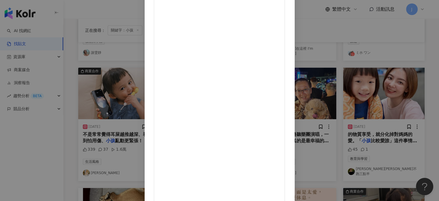
scroll to position [59, 0]
click at [364, 132] on div "Nina Lu 2025/8/24 339 37 1.6萬 查看原始貼文" at bounding box center [219, 100] width 439 height 201
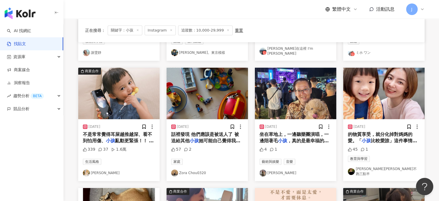
scroll to position [294, 0]
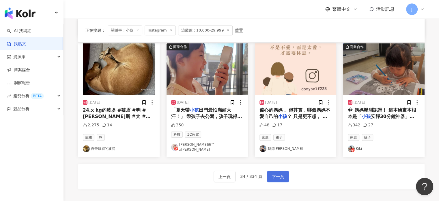
click at [272, 173] on span "下一頁" at bounding box center [278, 176] width 12 height 7
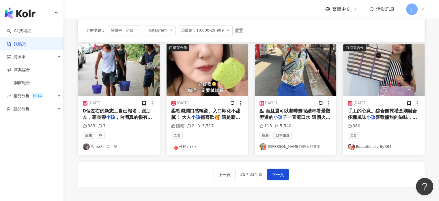
scroll to position [289, 0]
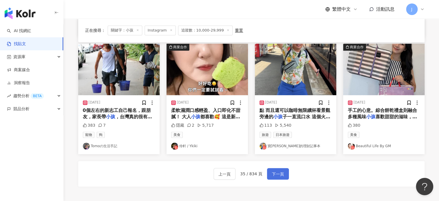
click at [279, 173] on span "下一頁" at bounding box center [278, 173] width 12 height 7
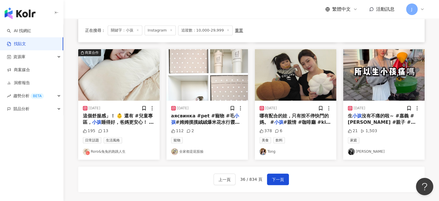
click at [306, 119] on span "#親情 #咖啡廳 #kid #photographer" at bounding box center [294, 125] width 71 height 12
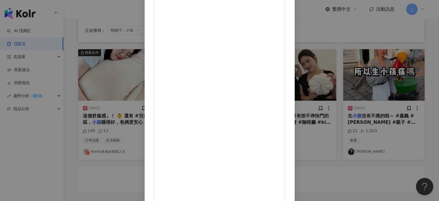
scroll to position [69, 0]
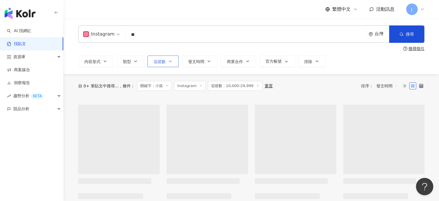
click at [165, 60] on span "追蹤數" at bounding box center [160, 61] width 12 height 5
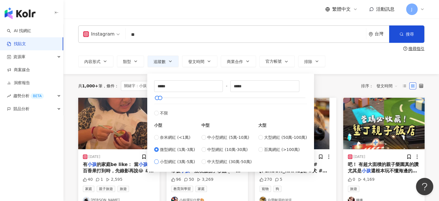
click at [177, 163] on span "小型網紅 (3萬-5萬)" at bounding box center [177, 161] width 35 height 6
type input "*****"
click at [343, 70] on div "Instagram ** 台灣 搜尋 搜尋指引 內容形式 類型 追蹤數 發文時間 商業合作 官方帳號 排除 ***** - ***** 不限 小型 奈米網紅 …" at bounding box center [250, 45] width 375 height 55
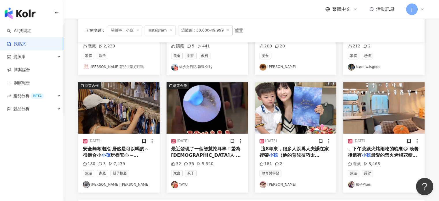
scroll to position [289, 0]
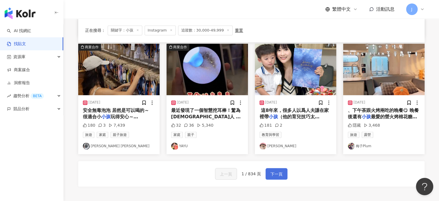
click at [278, 172] on span "下一頁" at bounding box center [276, 173] width 12 height 7
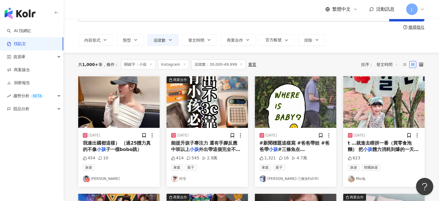
scroll to position [0, 0]
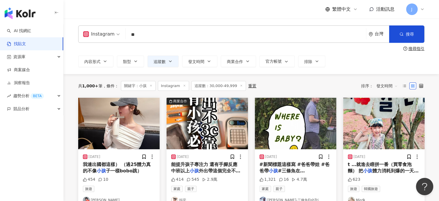
click at [112, 167] on span "我連出國都這樣） （過25體力真的不像" at bounding box center [117, 167] width 68 height 12
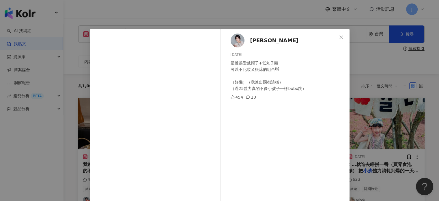
scroll to position [69, 0]
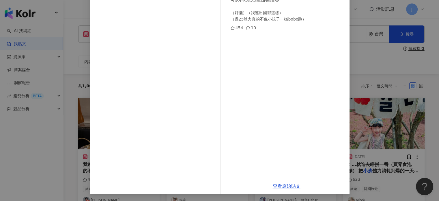
click at [284, 193] on div "查看原始貼文" at bounding box center [287, 185] width 126 height 16
click at [281, 185] on link "查看原始貼文" at bounding box center [287, 185] width 28 height 5
click at [403, 121] on div "欣妤 2025/9/2 最近很愛戴帽子+低丸子頭 可以不化妝又很涼的組合😻 （好懶）（我連出國都這樣） （過25體力真的不像小孩子一樣bobo跳） 454 1…" at bounding box center [219, 100] width 439 height 201
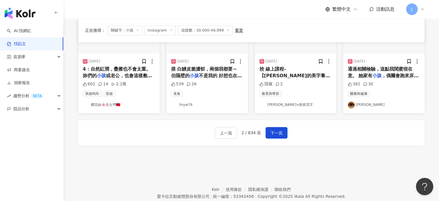
scroll to position [352, 0]
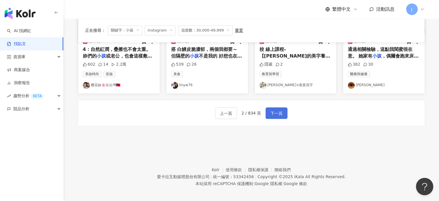
click at [277, 110] on span "下一頁" at bounding box center [276, 113] width 12 height 7
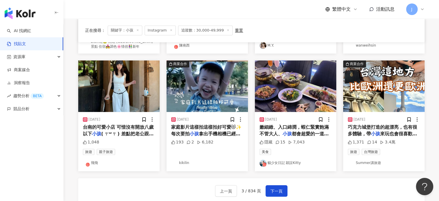
scroll to position [326, 0]
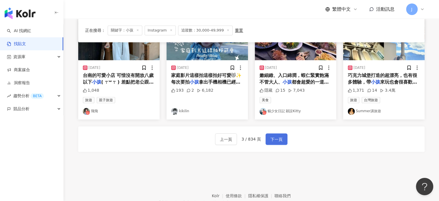
click at [278, 142] on span "下一頁" at bounding box center [276, 139] width 12 height 7
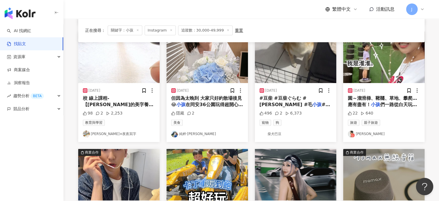
scroll to position [231, 0]
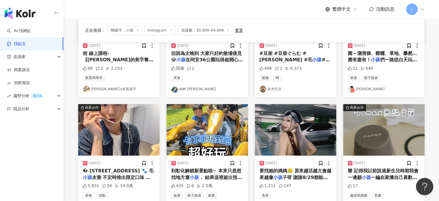
click at [401, 51] on span "園～溜滑梯、鞦韆、草地、攀爬…應有盡有！" at bounding box center [382, 57] width 69 height 12
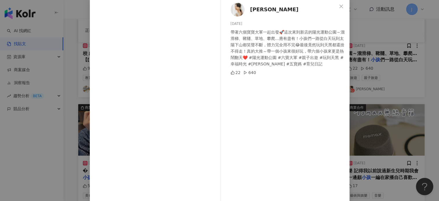
scroll to position [59, 0]
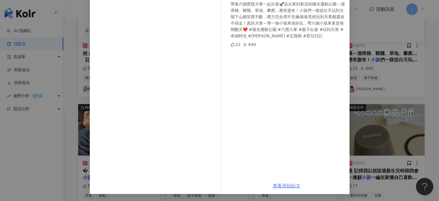
click at [290, 184] on link "查看原始貼文" at bounding box center [287, 185] width 28 height 5
click at [377, 98] on div "李宓Mina 2025/8/30 帶著六個寶寶大軍一起出發🚀這次來到新店的陽光運動公園～溜滑梯、鞦韆、草地、攀爬…應有盡有！小孩們一路從白天玩到太陽下山都笑聲…" at bounding box center [219, 100] width 439 height 201
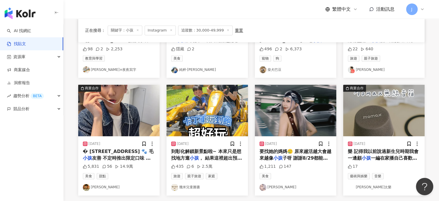
scroll to position [289, 0]
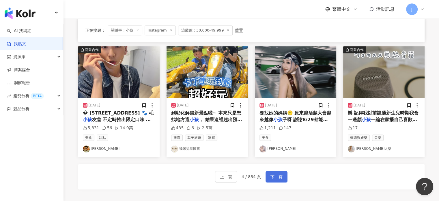
click at [271, 177] on button "下一頁" at bounding box center [277, 177] width 22 height 12
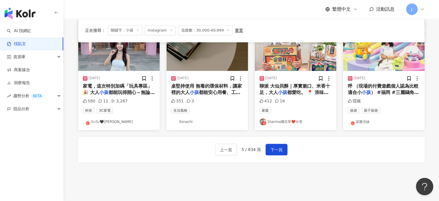
scroll to position [317, 0]
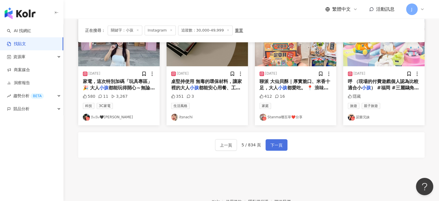
click at [276, 146] on span "下一頁" at bounding box center [276, 144] width 12 height 7
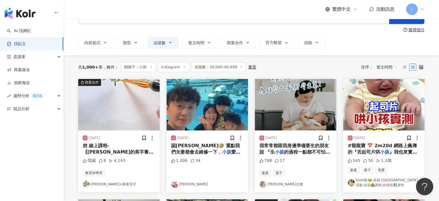
scroll to position [29, 0]
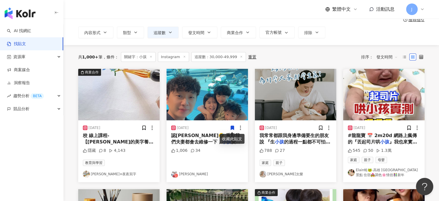
click at [202, 139] on span "愛吃燒肉就來了 裡面影片有媽媽拿電腦" at bounding box center [206, 145] width 71 height 12
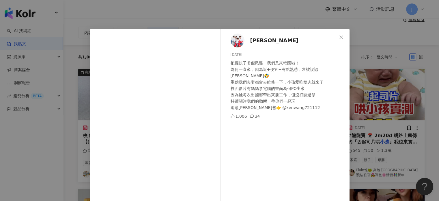
scroll to position [70, 0]
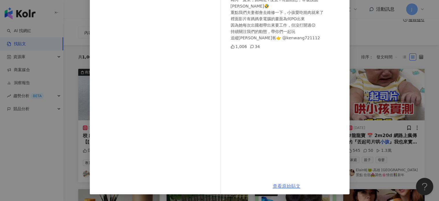
click at [277, 188] on link "查看原始貼文" at bounding box center [287, 185] width 28 height 5
click at [352, 119] on div "Ken Wang 2025/8/28 把握孩子暑假尾聲，我們又來韓國啦！ 為何一直來，因為近+便宜+有點熟悉，常被誤認歐巴🤣 重點我們夫妻都會去維修一下，小孩…" at bounding box center [219, 100] width 439 height 201
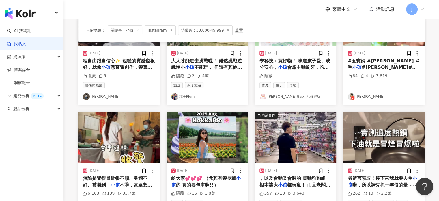
scroll to position [289, 0]
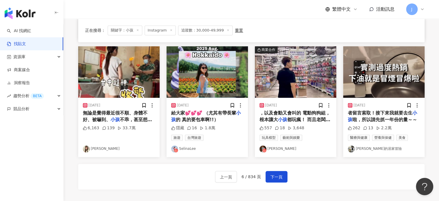
click at [277, 171] on div "上一頁 6 / 834 頁 下一頁" at bounding box center [251, 177] width 73 height 12
click at [275, 180] on button "下一頁" at bounding box center [277, 177] width 22 height 12
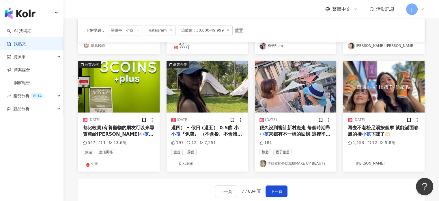
scroll to position [317, 0]
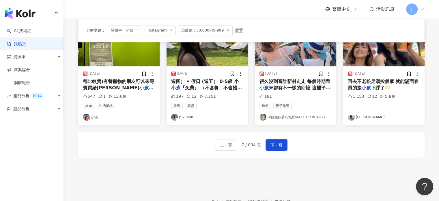
click at [366, 85] on mark "小孩" at bounding box center [366, 87] width 9 height 5
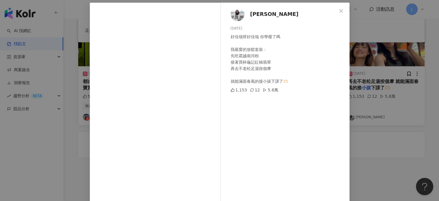
scroll to position [59, 0]
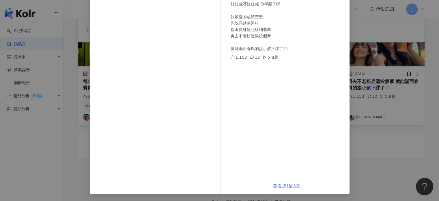
click at [283, 186] on link "查看原始貼文" at bounding box center [287, 185] width 28 height 5
click at [49, 101] on div "呂Ami 2025/8/27 好佳哉呀好佳哉 你學廢了嗎 我最愛的放鬆套裝： 先吃霜越南河粉 接著買杯龜記紅柚翡翠 再去不老松足湯按個摩 就能滿面春風的接小孩…" at bounding box center [219, 100] width 439 height 201
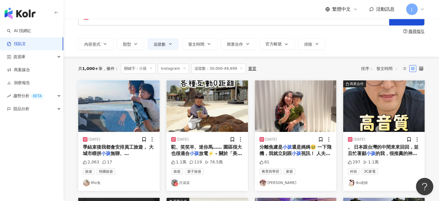
scroll to position [0, 0]
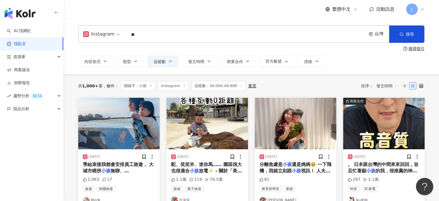
drag, startPoint x: 149, startPoint y: 38, endPoint x: 70, endPoint y: 32, distance: 79.0
click at [70, 32] on div "Instagram 小孩 ** 台灣 搜尋 搜尋指引 內容形式 類型 追蹤數 發文時間 商業合作 官方帳號 排除 ***** - ***** 不限 小型 奈米…" at bounding box center [251, 46] width 369 height 42
type input "**"
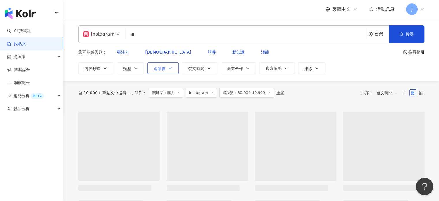
click at [162, 66] on span "追蹤數" at bounding box center [160, 68] width 12 height 5
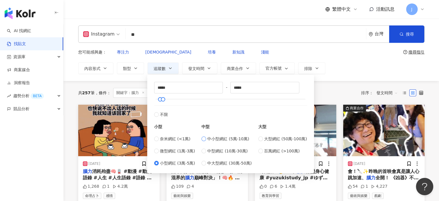
click at [224, 139] on span "中小型網紅 (5萬-10萬)" at bounding box center [228, 138] width 42 height 6
type input "*****"
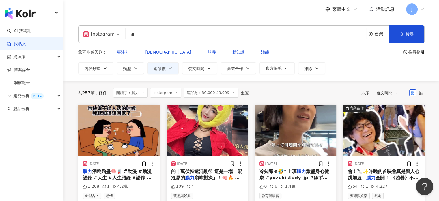
click at [335, 81] on div "共 257 筆 條件 ： 關鍵字：腦力 Instagram 追蹤數：30,000-49,999 重置 排序： 發文時間" at bounding box center [251, 93] width 346 height 24
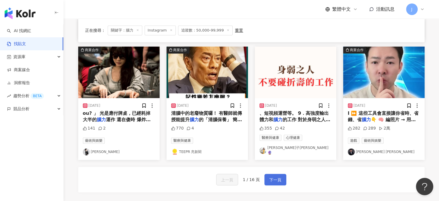
scroll to position [260, 0]
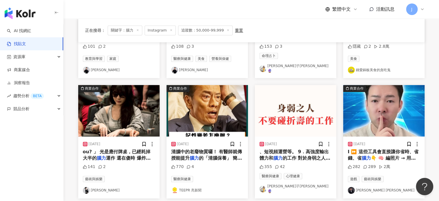
click at [125, 155] on span "運作 還在傻時 爆炸頭就會：「She" at bounding box center [117, 161] width 68 height 12
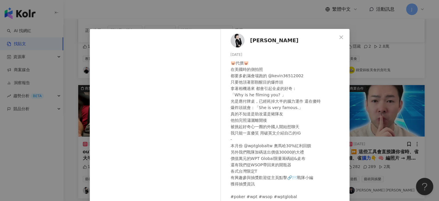
scroll to position [26, 0]
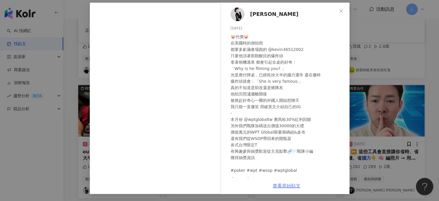
click at [278, 184] on link "查看原始貼文" at bounding box center [287, 185] width 28 height 5
click at [372, 116] on div "張采婕 2025/7/23 🐷代價🐷 在美國時的側拍照 都要多虧滿會場跑的 @kevin36512002 只要他頂著那顆醒目的爆炸頭 拿著相機過來 都會引起全…" at bounding box center [219, 100] width 439 height 201
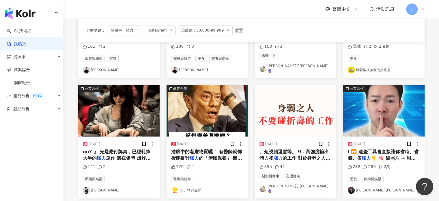
scroll to position [346, 0]
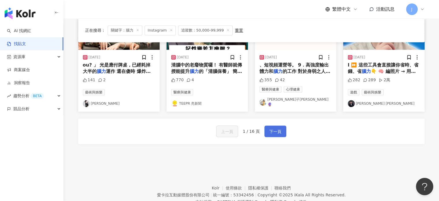
click at [274, 128] on span "下一頁" at bounding box center [275, 131] width 12 height 7
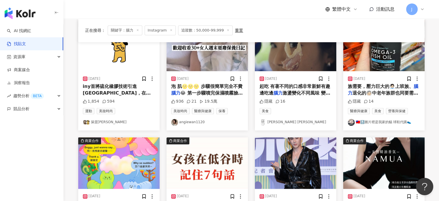
scroll to position [317, 0]
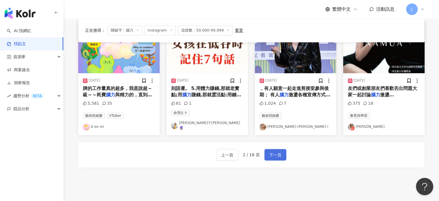
click at [280, 151] on span "下一頁" at bounding box center [275, 154] width 12 height 7
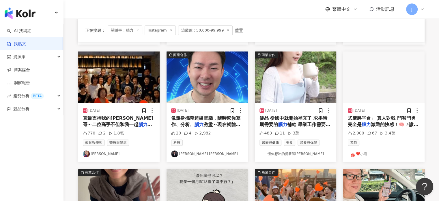
scroll to position [289, 0]
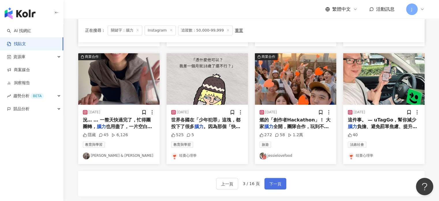
click at [277, 180] on span "下一頁" at bounding box center [275, 183] width 12 height 7
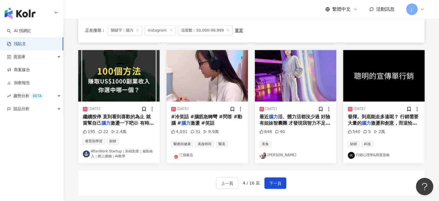
scroll to position [320, 0]
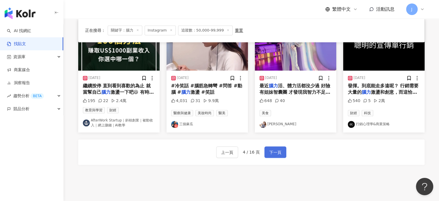
click at [271, 149] on span "下一頁" at bounding box center [275, 152] width 12 height 7
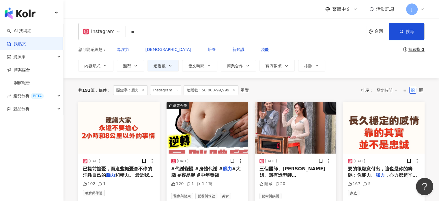
scroll to position [0, 0]
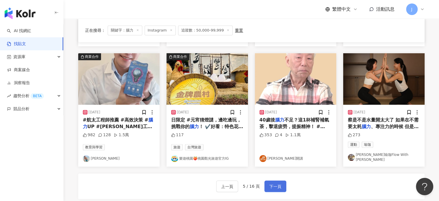
click at [275, 183] on span "下一頁" at bounding box center [275, 186] width 12 height 7
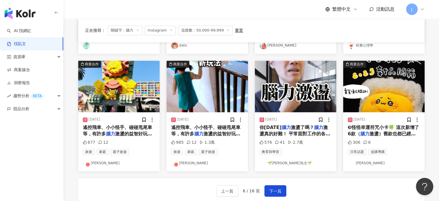
scroll to position [289, 0]
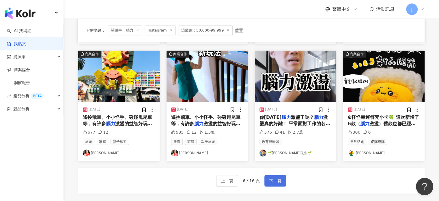
click at [281, 175] on button "下一頁" at bounding box center [275, 181] width 22 height 12
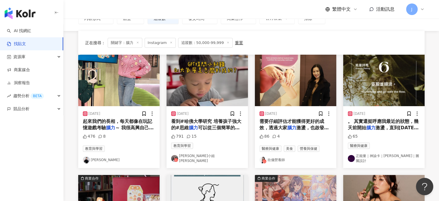
scroll to position [0, 0]
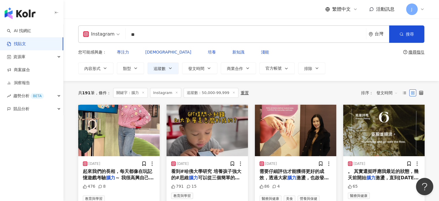
click at [153, 35] on input "**" at bounding box center [246, 34] width 236 height 12
type input "*"
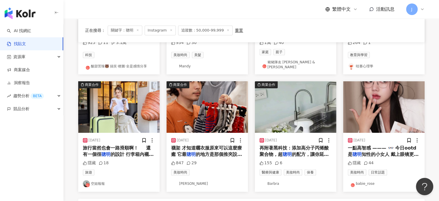
scroll to position [289, 0]
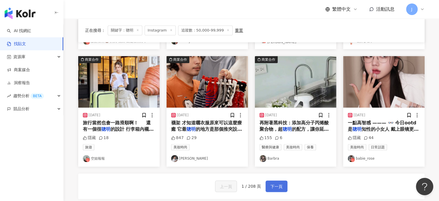
click at [280, 183] on span "下一頁" at bounding box center [276, 186] width 12 height 7
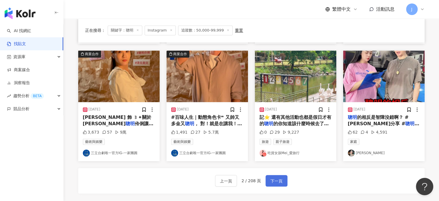
click at [274, 175] on button "下一頁" at bounding box center [277, 181] width 22 height 12
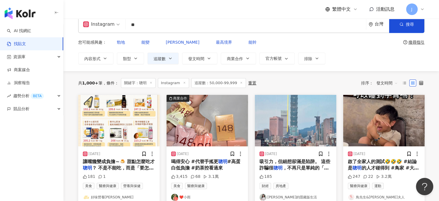
scroll to position [0, 0]
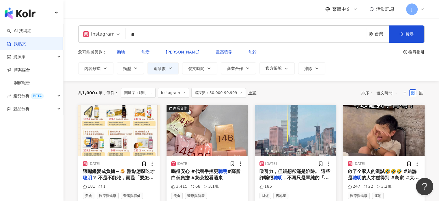
click at [174, 36] on input "**" at bounding box center [246, 34] width 236 height 12
type input "*"
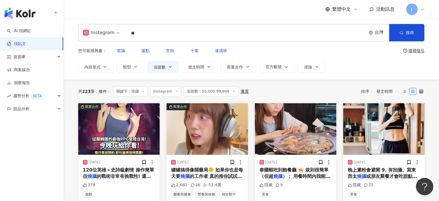
scroll to position [58, 0]
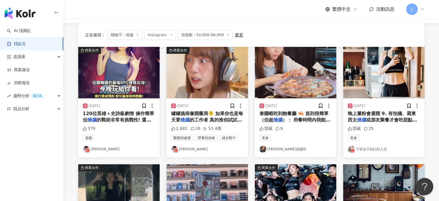
click at [390, 117] on span "或朋友聚餐才會吃甜點，平常不會 1" at bounding box center [382, 123] width 69 height 12
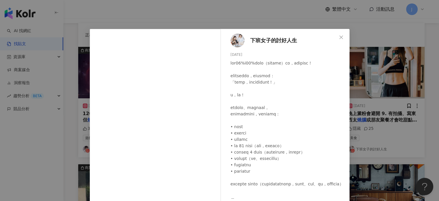
scroll to position [62, 0]
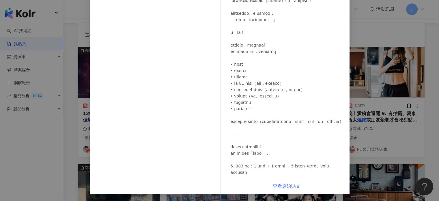
click at [287, 187] on link "查看原始貼文" at bounding box center [287, 185] width 28 height 5
click at [353, 124] on div "下班女子的討好人生 2025/8/14 隱藏 25 查看原始貼文" at bounding box center [219, 100] width 439 height 201
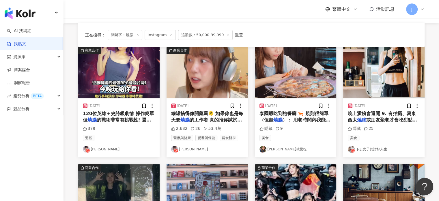
click at [229, 117] on span "的工作者 真的推你試試 @kamee" at bounding box center [206, 123] width 71 height 12
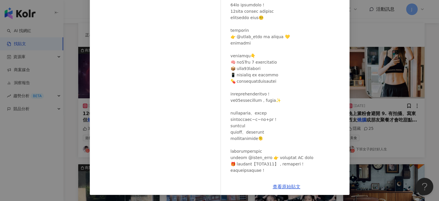
scroll to position [59, 0]
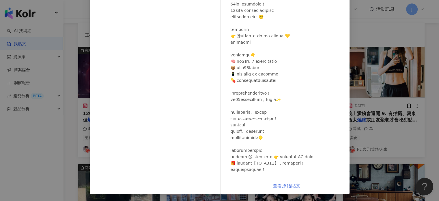
click at [289, 186] on link "查看原始貼文" at bounding box center [287, 185] width 28 height 5
click at [39, 77] on div "京野妮子 Nico 2025/8/30 2,682 26 53.4萬 查看原始貼文" at bounding box center [219, 100] width 439 height 201
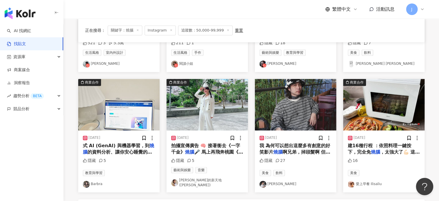
scroll to position [260, 0]
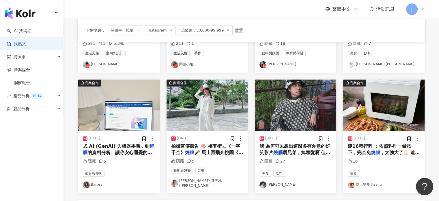
click at [302, 143] on span "我 為何可以想出這麼多有創意的好笑影片" at bounding box center [294, 149] width 71 height 12
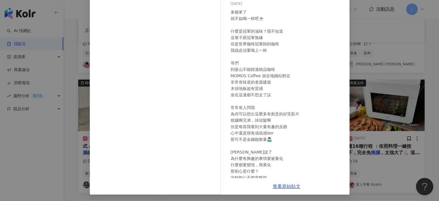
scroll to position [51, 0]
click at [286, 186] on link "查看原始貼文" at bounding box center [287, 185] width 28 height 5
click at [388, 89] on div "吳世康 2025/7/20 來都來了 就不如喝一杯吧☕️ 什麼是冠軍的滋味？我不知道 這輩子跟冠軍無緣 但是世界咖啡冠軍師的咖啡 我就必須要喝上一杯 哥們 到…" at bounding box center [219, 100] width 439 height 201
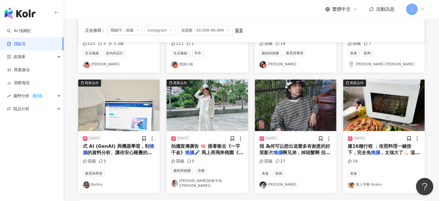
scroll to position [289, 0]
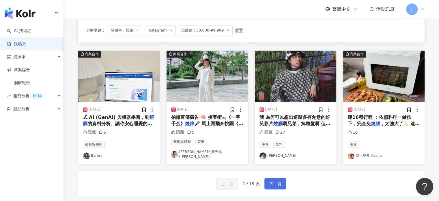
click at [281, 177] on button "下一頁" at bounding box center [275, 183] width 22 height 12
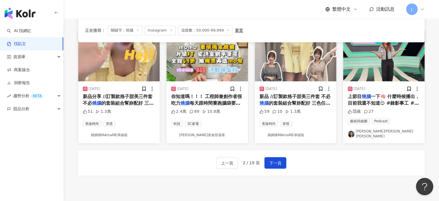
scroll to position [317, 0]
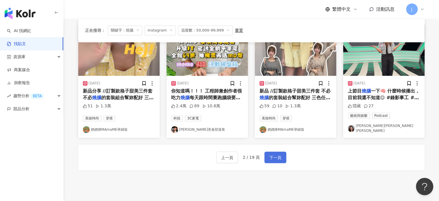
click at [283, 151] on button "下一頁" at bounding box center [275, 157] width 22 height 12
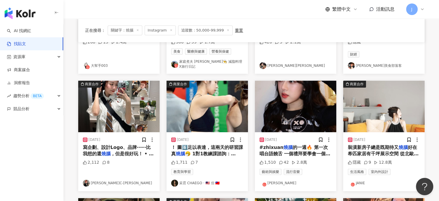
scroll to position [144, 0]
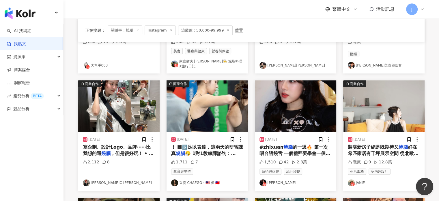
click at [119, 150] on span "，但是很好玩！ • 戶外攝影課，穿搭" at bounding box center [118, 156] width 71 height 12
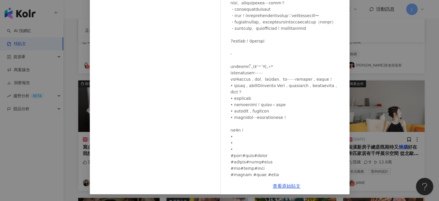
scroll to position [115, 0]
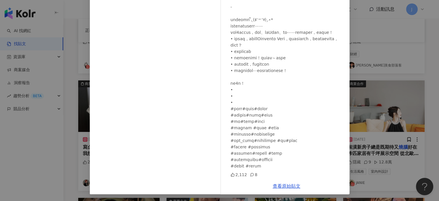
click at [384, 160] on div "廖心瑜C-YU 2025/5/31 2,112 8 查看原始貼文" at bounding box center [219, 100] width 439 height 201
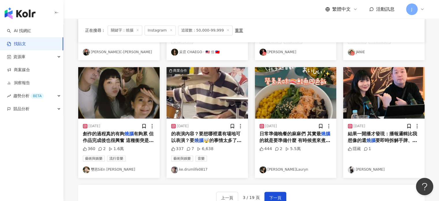
scroll to position [289, 0]
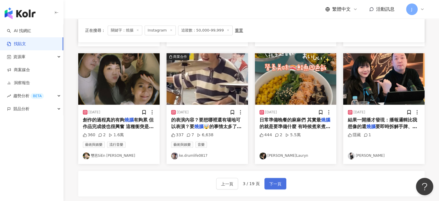
click at [274, 179] on button "下一頁" at bounding box center [275, 183] width 22 height 12
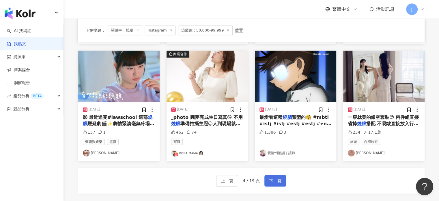
click at [270, 177] on span "下一頁" at bounding box center [275, 180] width 12 height 7
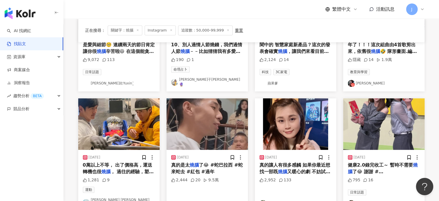
scroll to position [317, 0]
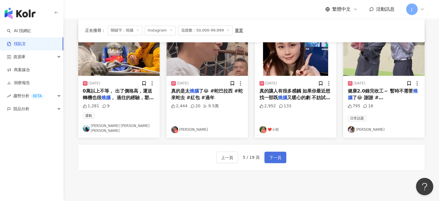
click at [277, 151] on button "下一頁" at bounding box center [275, 157] width 22 height 12
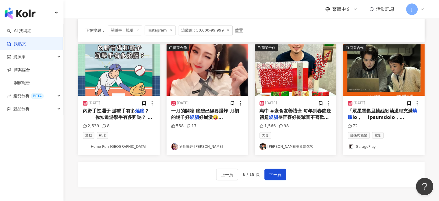
scroll to position [346, 0]
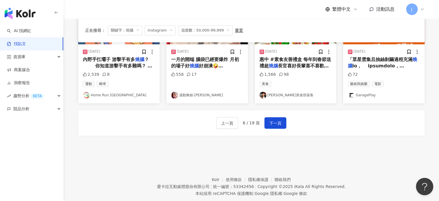
click at [286, 113] on div "上一頁 6 / 19 頁 下一頁" at bounding box center [251, 122] width 346 height 25
click at [282, 117] on button "下一頁" at bounding box center [275, 123] width 22 height 12
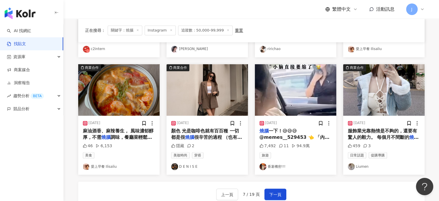
scroll to position [276, 0]
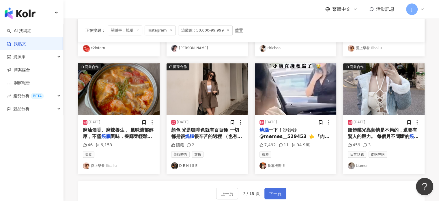
click at [281, 187] on button "下一頁" at bounding box center [275, 193] width 22 height 12
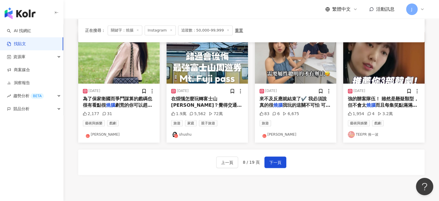
scroll to position [317, 0]
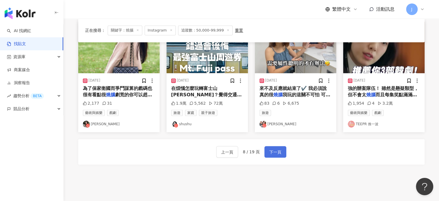
click at [273, 146] on button "下一頁" at bounding box center [275, 152] width 22 height 12
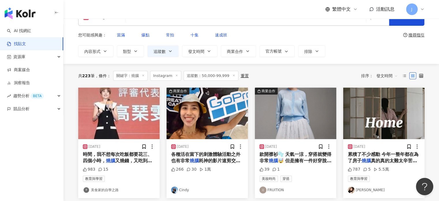
scroll to position [0, 0]
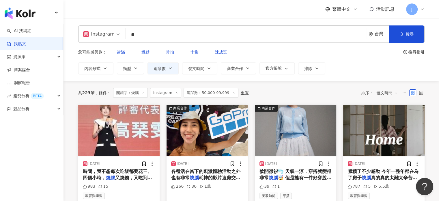
click at [158, 31] on input "**" at bounding box center [246, 34] width 236 height 12
type input "*"
drag, startPoint x: 160, startPoint y: 38, endPoint x: 74, endPoint y: 24, distance: 86.5
click at [98, 39] on div "Instagram X * 台灣 搜尋" at bounding box center [251, 33] width 346 height 17
type input "*"
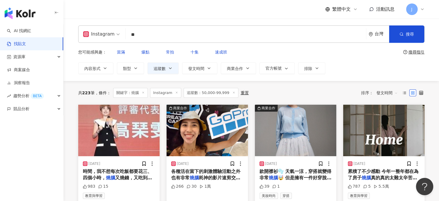
type input "**"
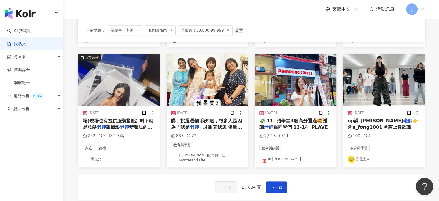
scroll to position [317, 0]
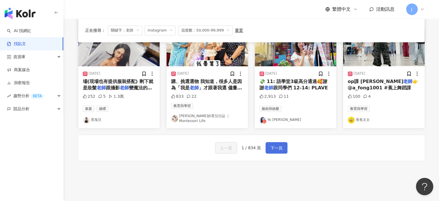
click at [274, 144] on span "下一頁" at bounding box center [276, 147] width 12 height 7
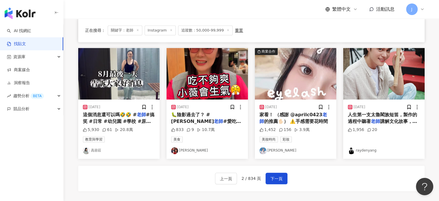
scroll to position [289, 0]
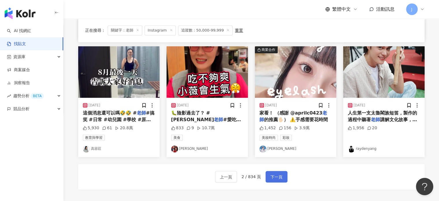
click at [276, 173] on span "下一頁" at bounding box center [276, 176] width 12 height 7
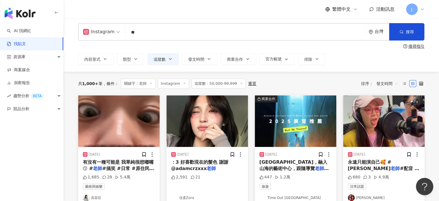
scroll to position [0, 0]
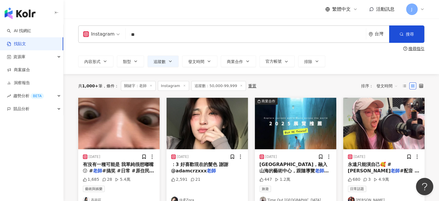
click at [151, 38] on input "**" at bounding box center [246, 34] width 236 height 12
click at [31, 32] on link "AI 找網紅" at bounding box center [19, 31] width 24 height 6
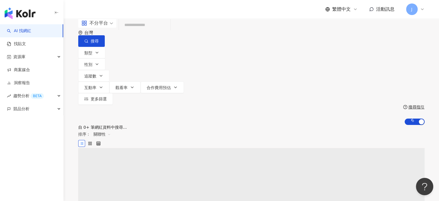
click at [154, 30] on input "search" at bounding box center [144, 24] width 47 height 11
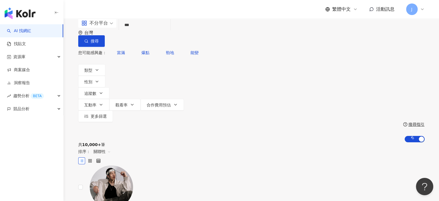
type input "***"
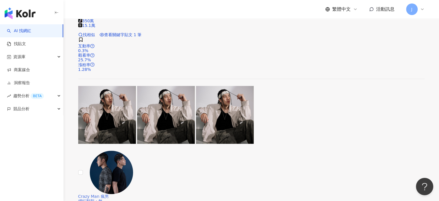
scroll to position [514, 0]
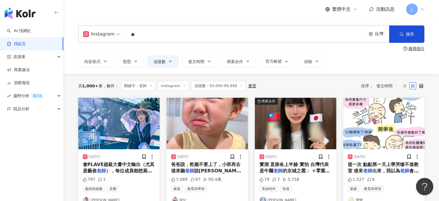
click at [152, 36] on input "**" at bounding box center [246, 34] width 236 height 12
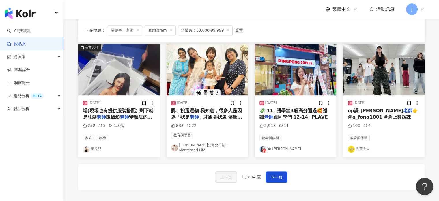
scroll to position [289, 0]
click at [283, 173] on button "下一頁" at bounding box center [277, 177] width 22 height 12
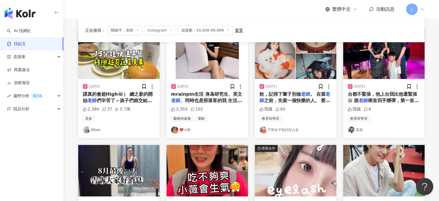
scroll to position [115, 0]
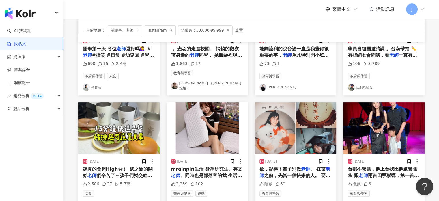
click at [202, 172] on span "、同時也是部落客的我 生活壓力真的不" at bounding box center [206, 178] width 71 height 12
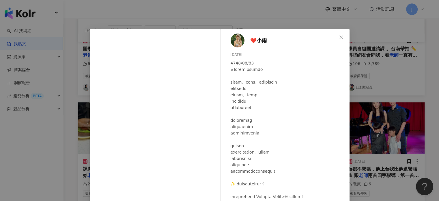
scroll to position [26, 0]
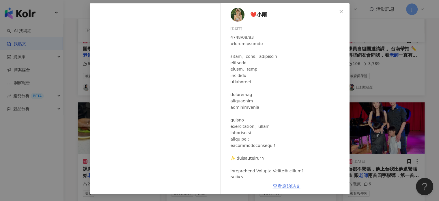
click at [285, 187] on link "查看原始貼文" at bounding box center [287, 185] width 28 height 5
click at [389, 102] on div "❤️小雨 2025/9/1 3,359 102 查看原始貼文" at bounding box center [219, 100] width 439 height 201
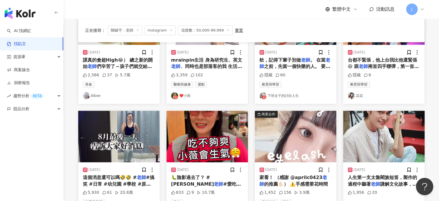
scroll to position [289, 0]
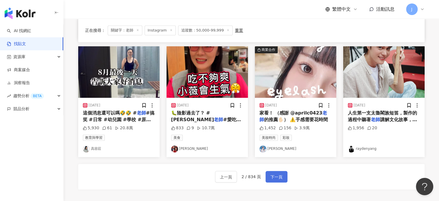
click at [272, 173] on span "下一頁" at bounding box center [276, 176] width 12 height 7
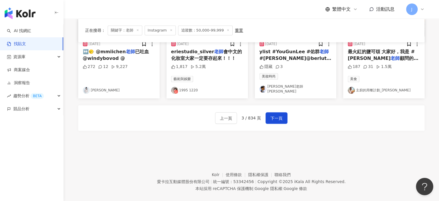
scroll to position [355, 0]
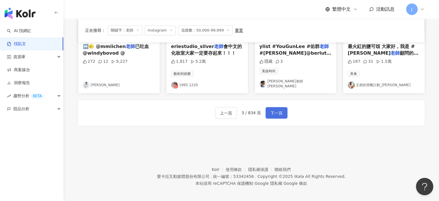
click at [276, 109] on span "下一頁" at bounding box center [276, 112] width 12 height 7
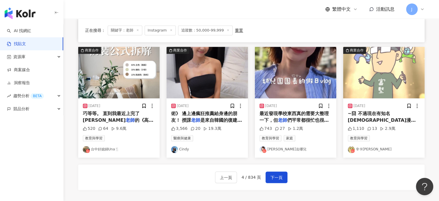
scroll to position [289, 0]
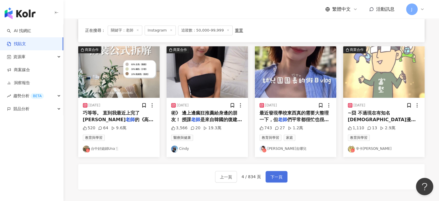
click at [282, 173] on button "下一頁" at bounding box center [277, 177] width 22 height 12
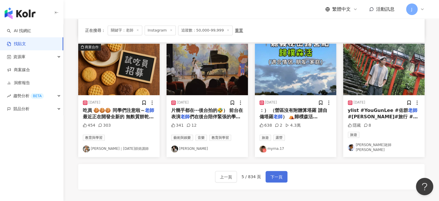
click at [276, 175] on span "下一頁" at bounding box center [276, 176] width 12 height 7
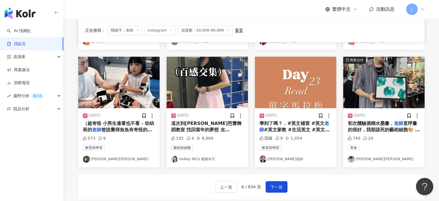
scroll to position [317, 0]
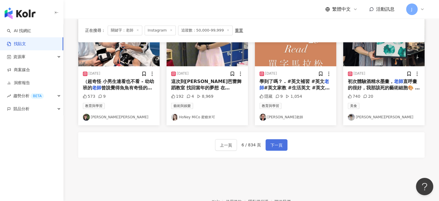
click at [285, 142] on button "下一頁" at bounding box center [277, 145] width 22 height 12
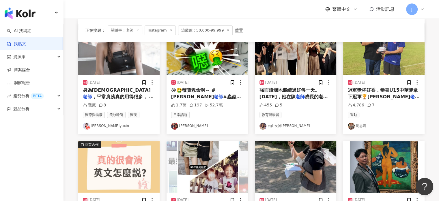
scroll to position [115, 0]
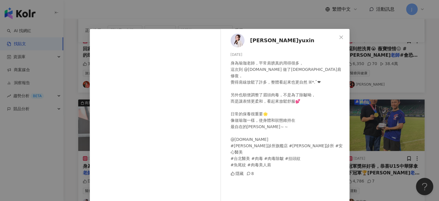
click at [62, 154] on div "張語芯yuxin 2025/8/24 身為瑜珈老師，平常肩膀真的用得很多， 這次到 @gemei.clinic 做了美人肩修復， 覺得肩線放鬆了許多，整體看起…" at bounding box center [219, 100] width 439 height 201
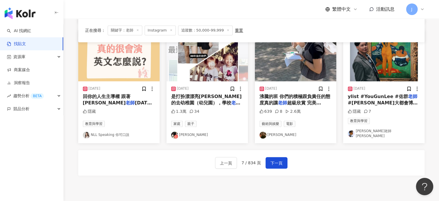
scroll to position [352, 0]
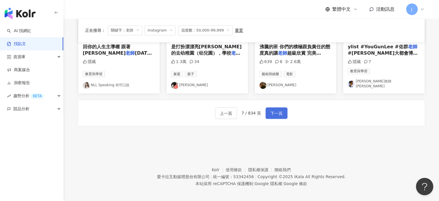
click at [283, 107] on button "下一頁" at bounding box center [277, 113] width 22 height 12
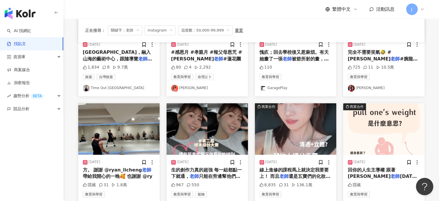
scroll to position [231, 0]
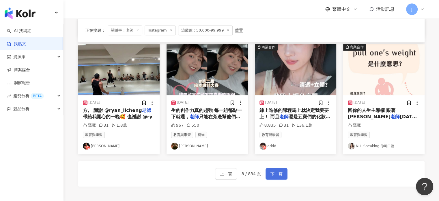
click at [276, 171] on span "下一頁" at bounding box center [276, 173] width 12 height 7
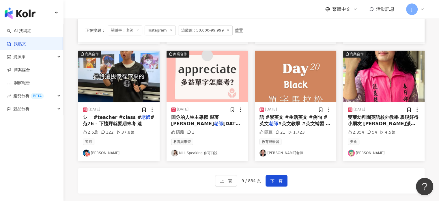
scroll to position [317, 0]
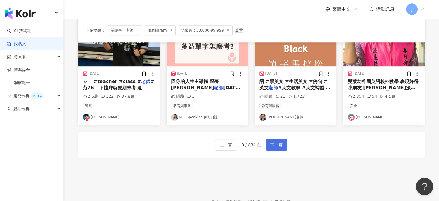
click at [276, 145] on span "下一頁" at bounding box center [276, 144] width 12 height 7
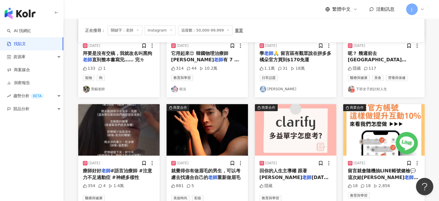
scroll to position [355, 0]
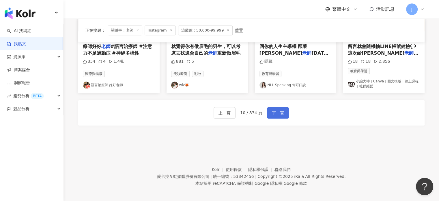
click at [276, 109] on span "下一頁" at bounding box center [278, 112] width 12 height 7
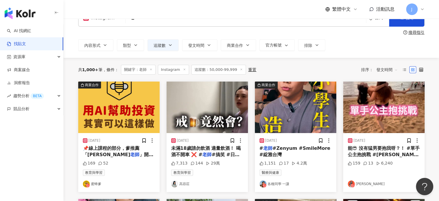
scroll to position [0, 0]
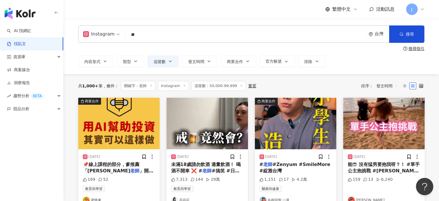
click at [143, 34] on input "**" at bounding box center [246, 34] width 236 height 12
type input "*"
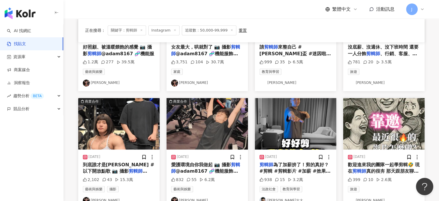
scroll to position [289, 0]
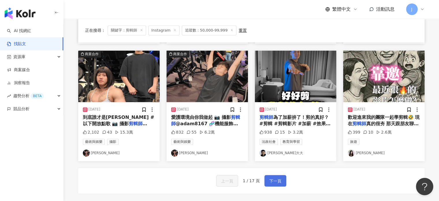
click at [269, 177] on span "下一頁" at bounding box center [275, 180] width 12 height 7
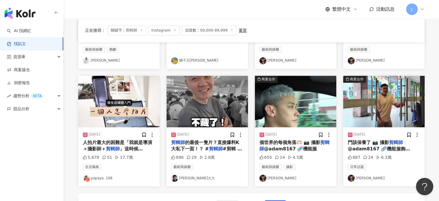
scroll to position [317, 0]
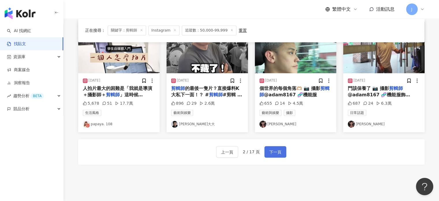
click at [274, 148] on span "下一頁" at bounding box center [275, 151] width 12 height 7
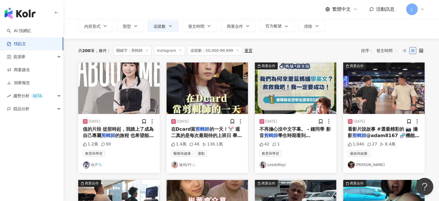
scroll to position [29, 0]
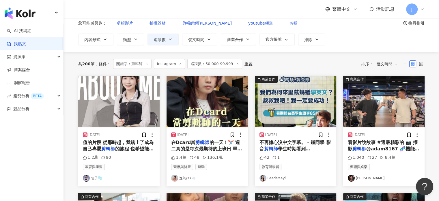
click at [223, 144] on span "的一天！✂️ 週二真的是每次最期待的上班日 畢竟這天進辦有吃又有喝 （不過絕對還是有認真工作ㄉ - 常常有人問我怎麼成為" at bounding box center [206, 154] width 71 height 31
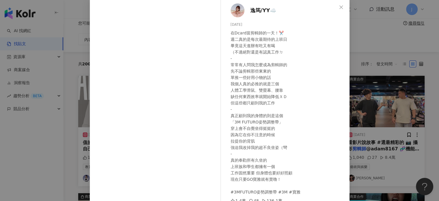
scroll to position [59, 0]
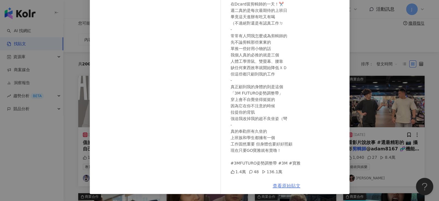
click at [278, 187] on link "查看原始貼文" at bounding box center [287, 185] width 28 height 5
click at [388, 132] on div "逸筠/YY☁️ 2025/7/4 在Dcard當剪輯師的一天！✂️ 週二真的是每次最期待的上班日 畢竟這天進辦有吃又有喝 （不過絕對還是有認真工作ㄉ - 常常…" at bounding box center [219, 100] width 439 height 201
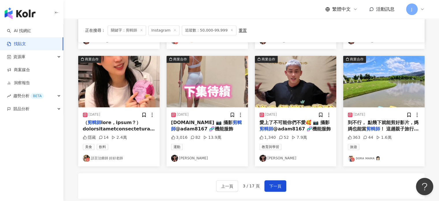
scroll to position [346, 0]
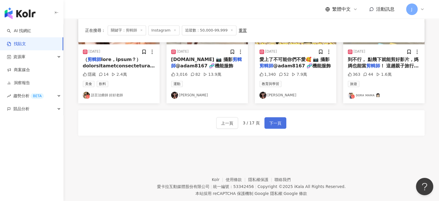
click at [275, 119] on span "下一頁" at bounding box center [275, 122] width 12 height 7
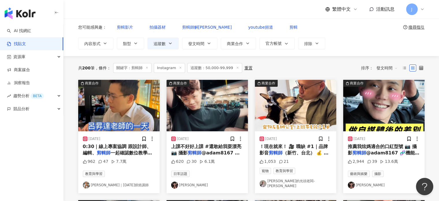
scroll to position [0, 0]
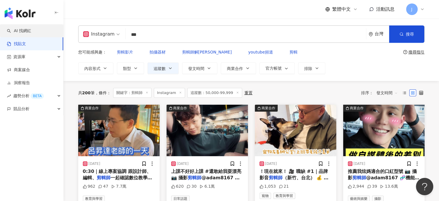
drag, startPoint x: 163, startPoint y: 31, endPoint x: 55, endPoint y: 29, distance: 107.4
type input "**"
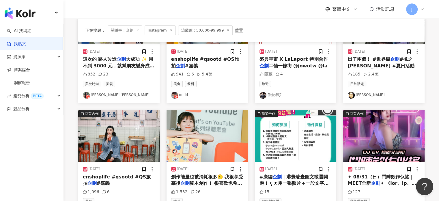
scroll to position [289, 0]
